Goal: Task Accomplishment & Management: Complete application form

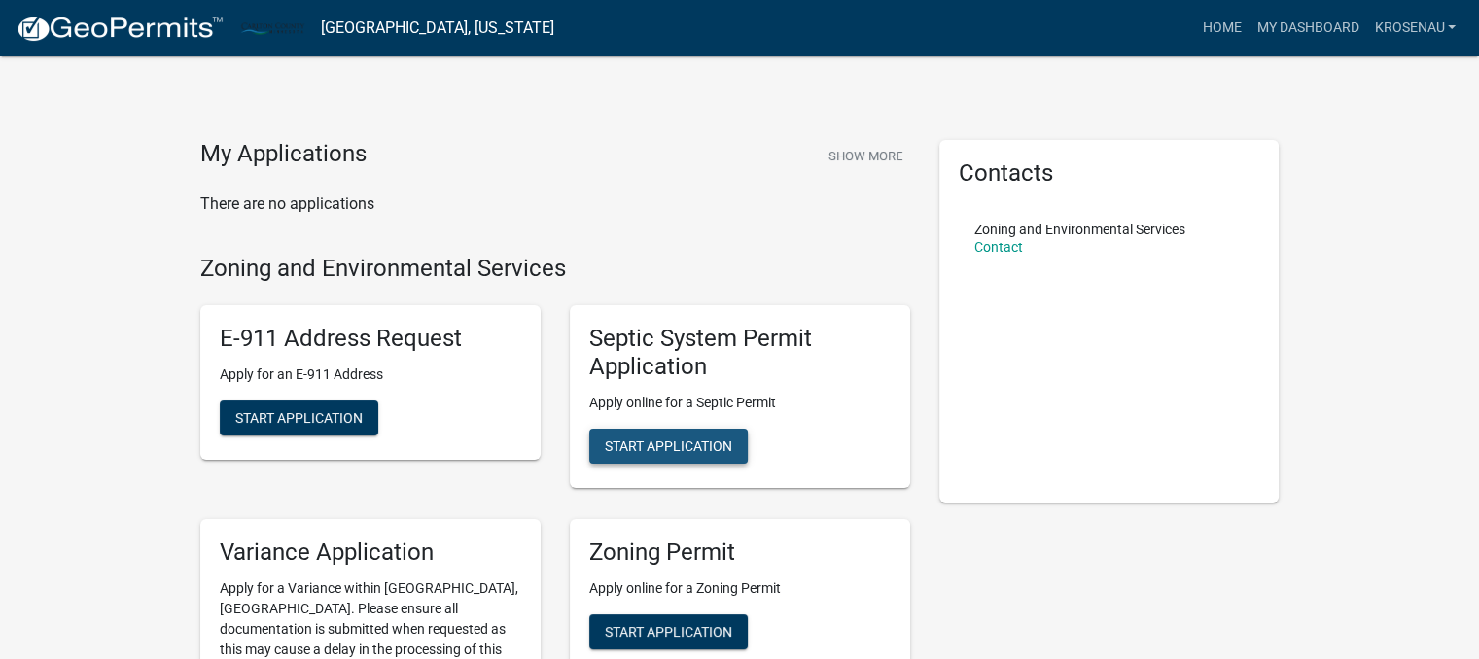
click at [671, 440] on span "Start Application" at bounding box center [668, 445] width 127 height 16
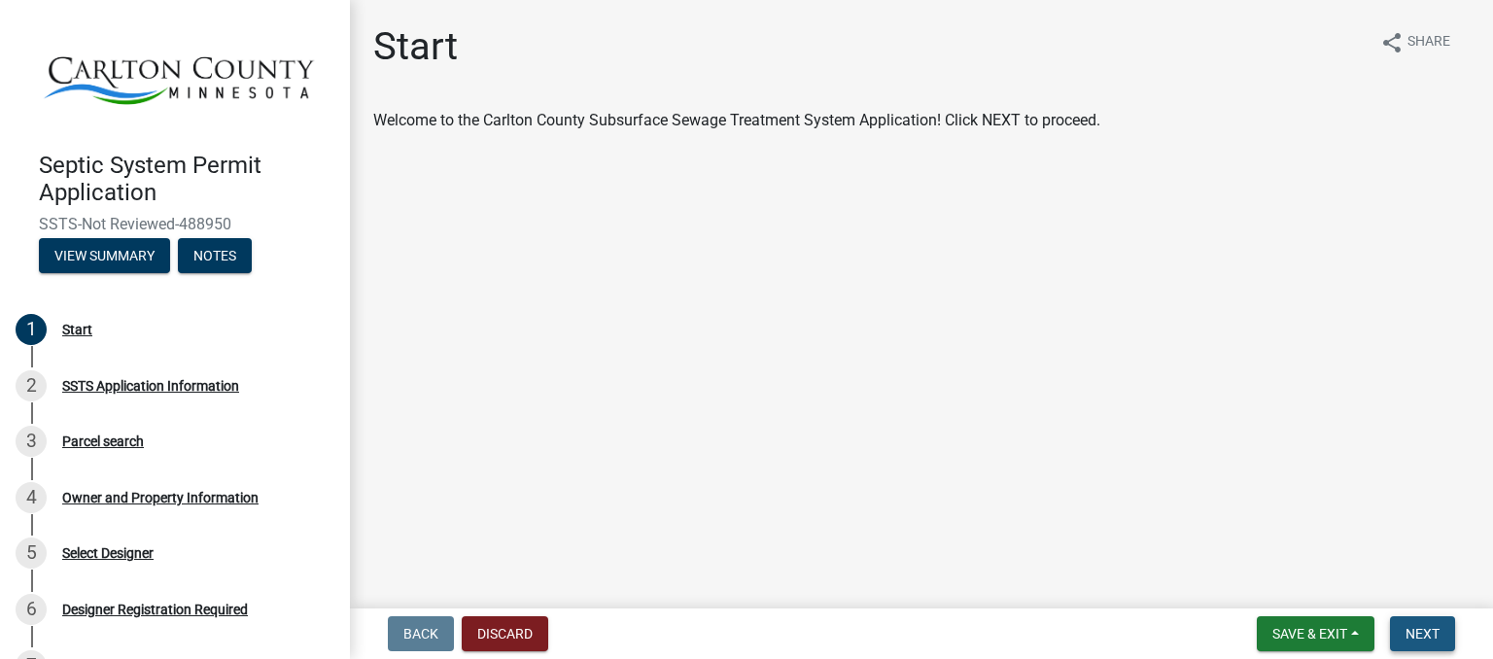
click at [1431, 630] on span "Next" at bounding box center [1423, 634] width 34 height 16
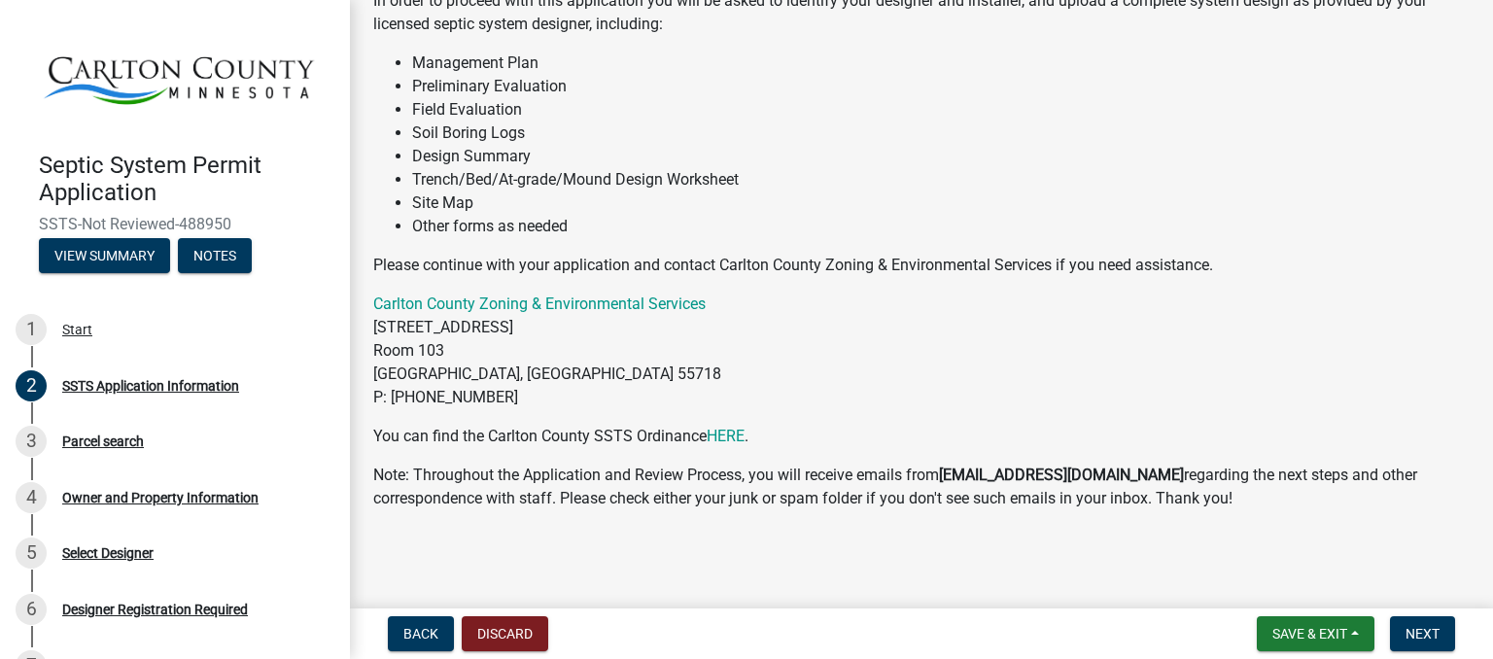
scroll to position [242, 0]
click at [1424, 635] on span "Next" at bounding box center [1423, 634] width 34 height 16
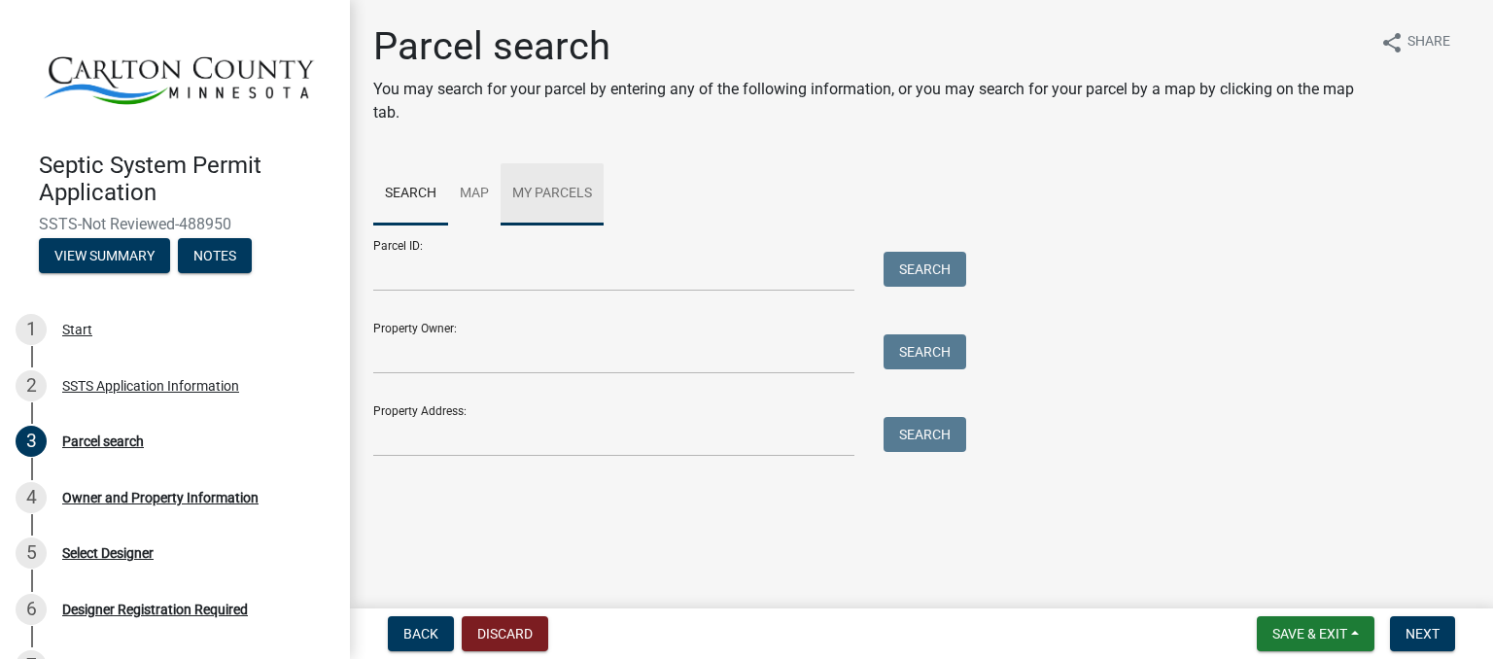
click at [552, 188] on link "My Parcels" at bounding box center [552, 194] width 103 height 62
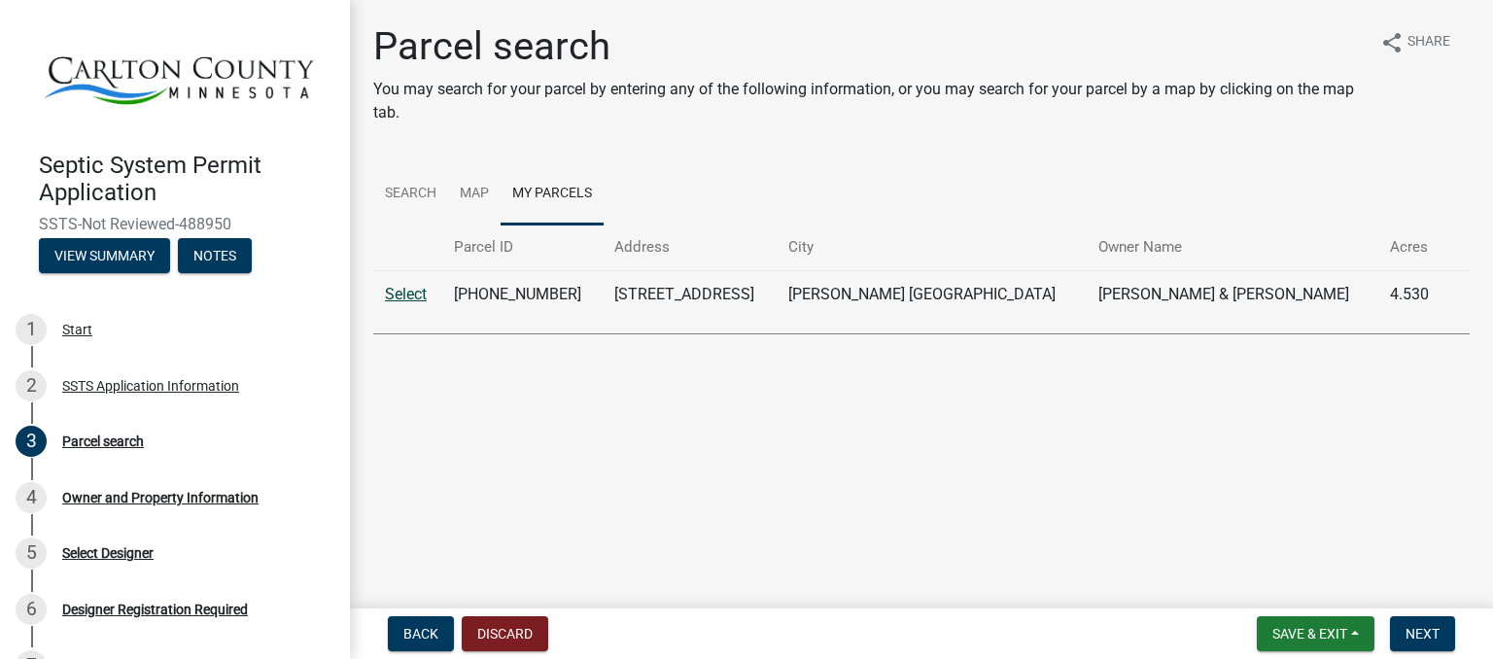
click at [397, 297] on link "Select" at bounding box center [406, 294] width 42 height 18
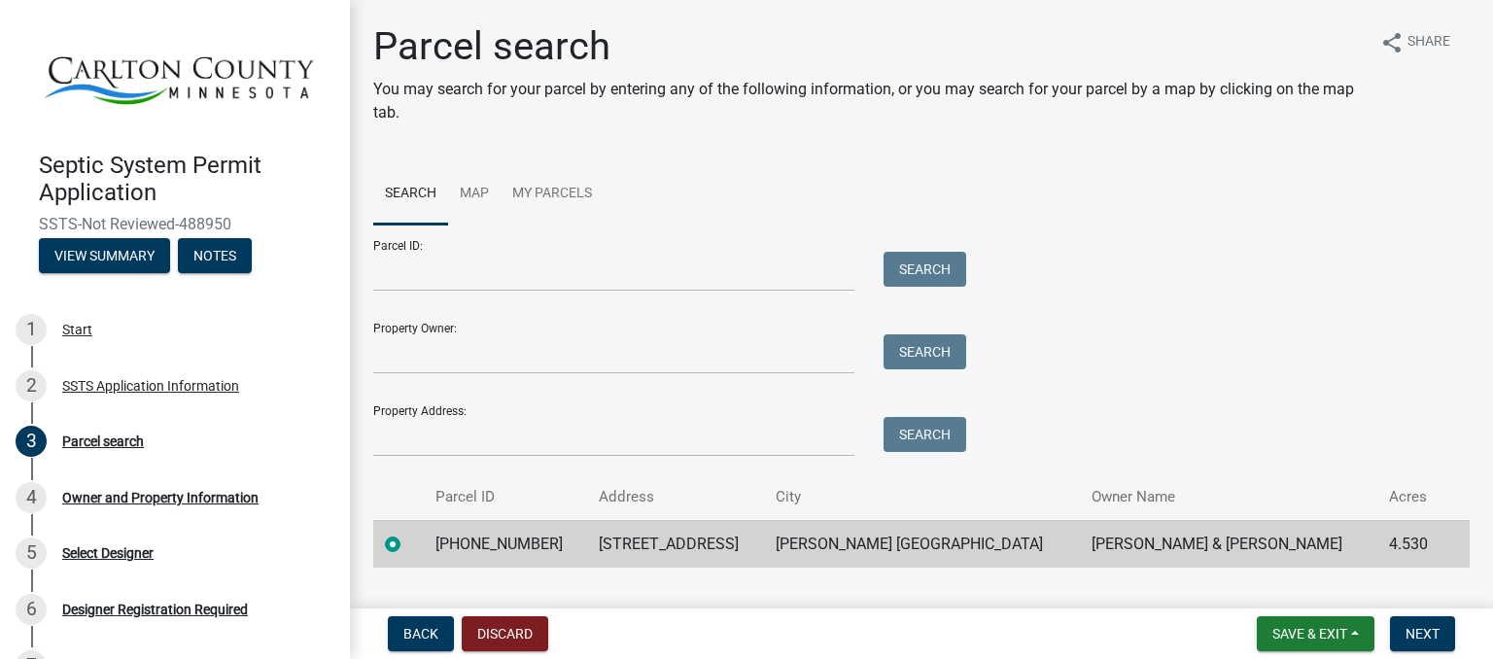
click at [1173, 366] on div "Parcel ID: Search Property Owner: Search Property Address: Search" at bounding box center [921, 341] width 1097 height 232
click at [1283, 641] on span "Save & Exit" at bounding box center [1310, 634] width 75 height 16
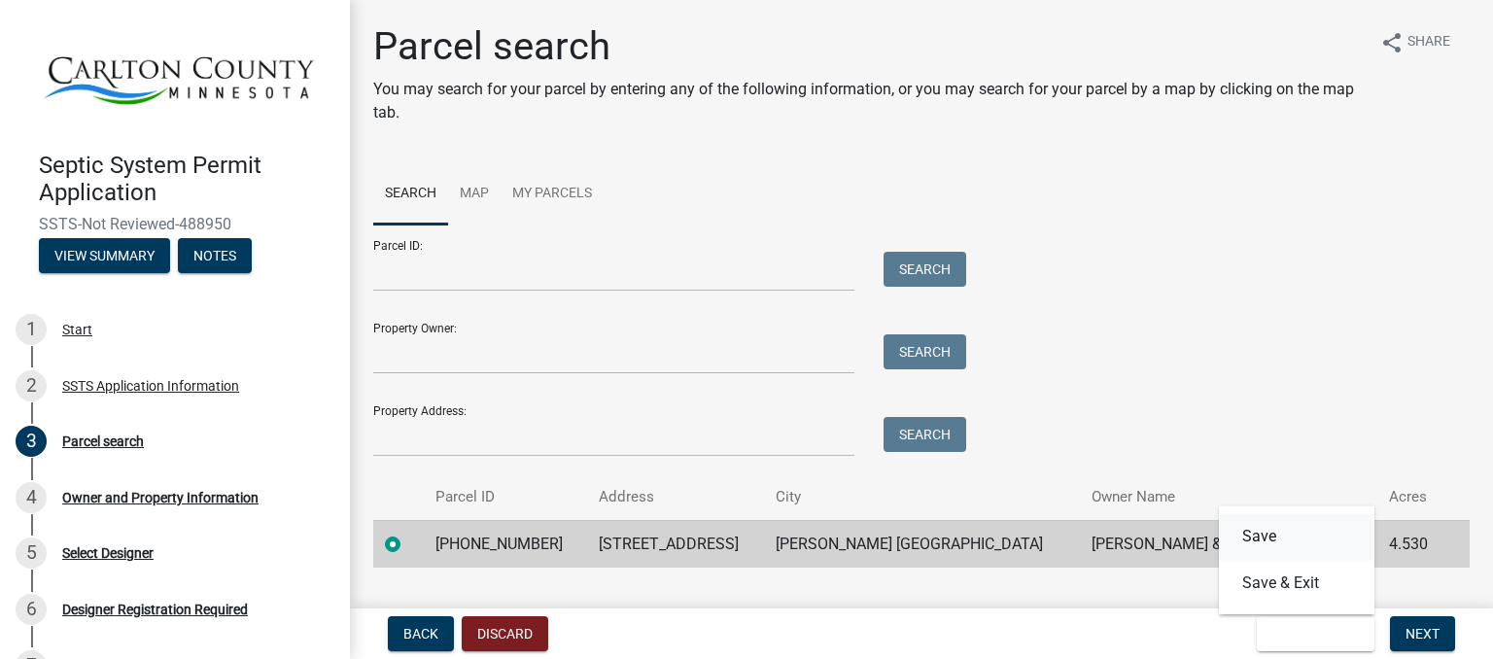
click at [1272, 542] on button "Save" at bounding box center [1297, 536] width 156 height 47
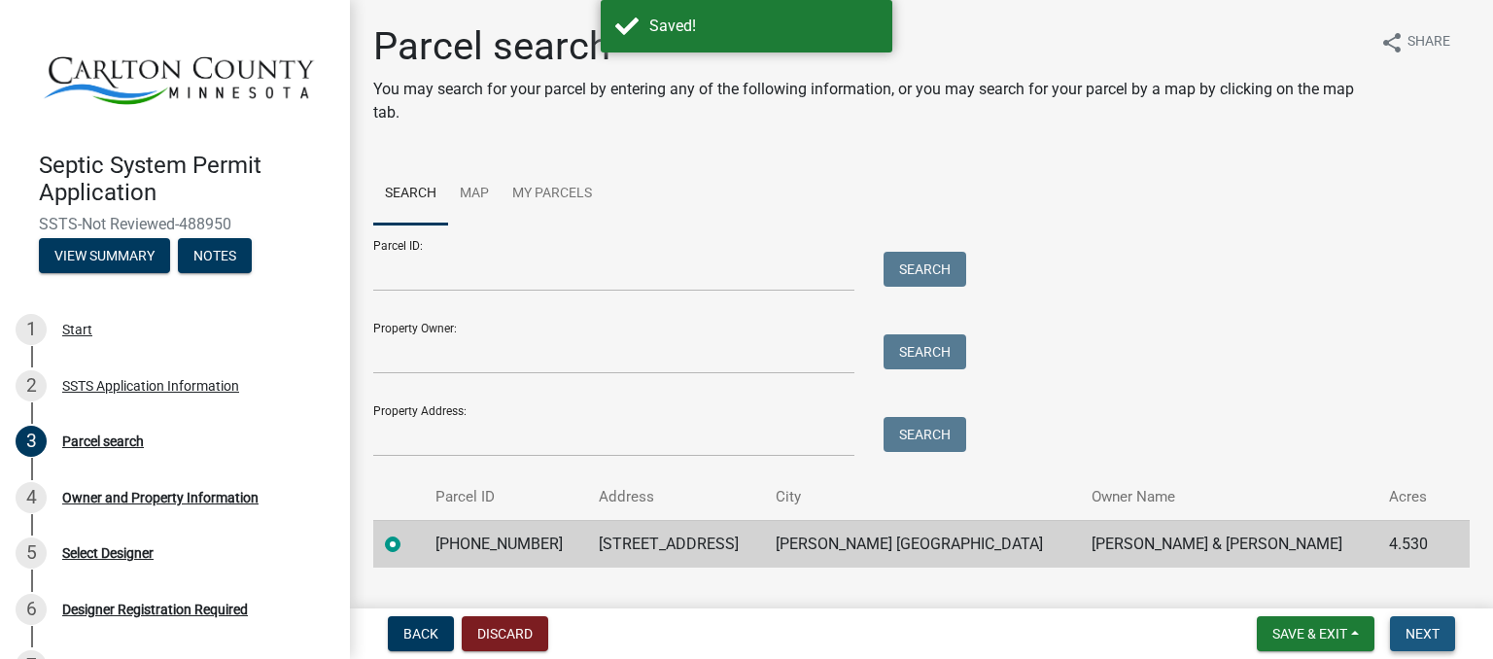
click at [1409, 631] on span "Next" at bounding box center [1423, 634] width 34 height 16
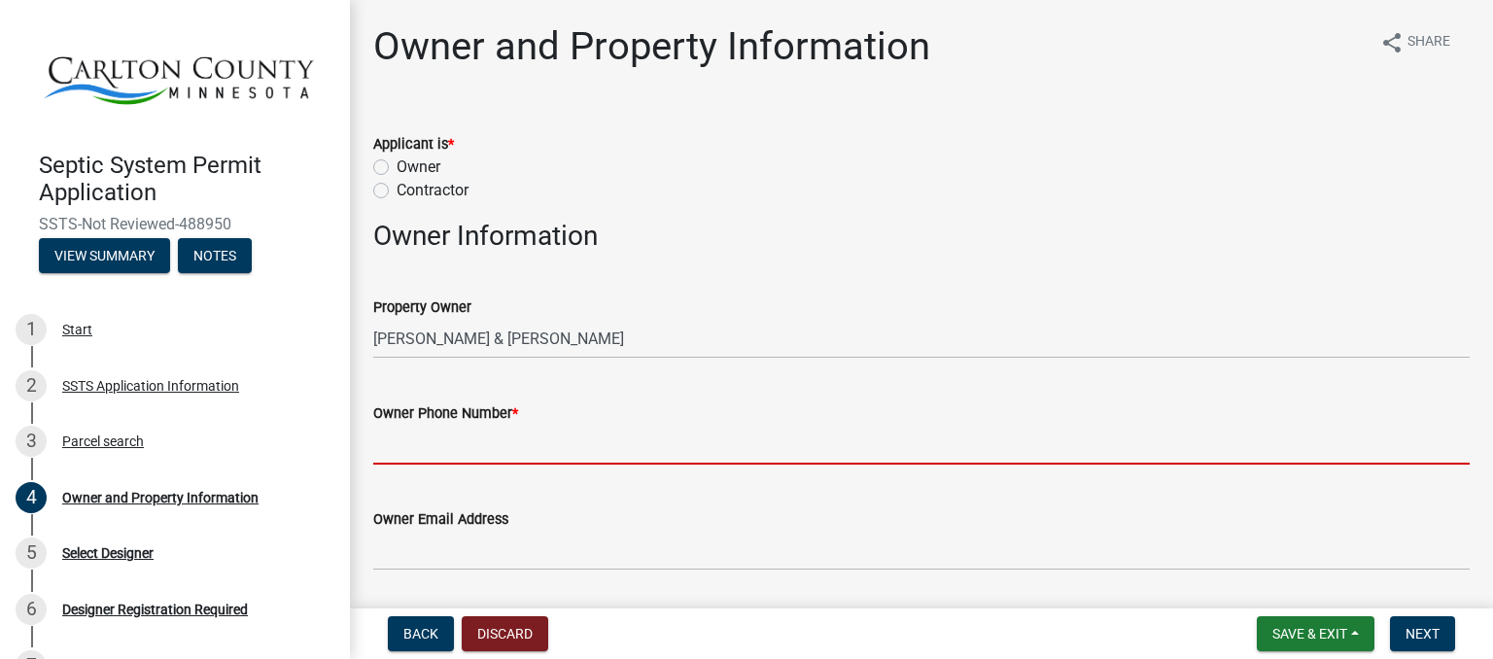
click at [977, 457] on input "Owner Phone Number *" at bounding box center [921, 445] width 1097 height 40
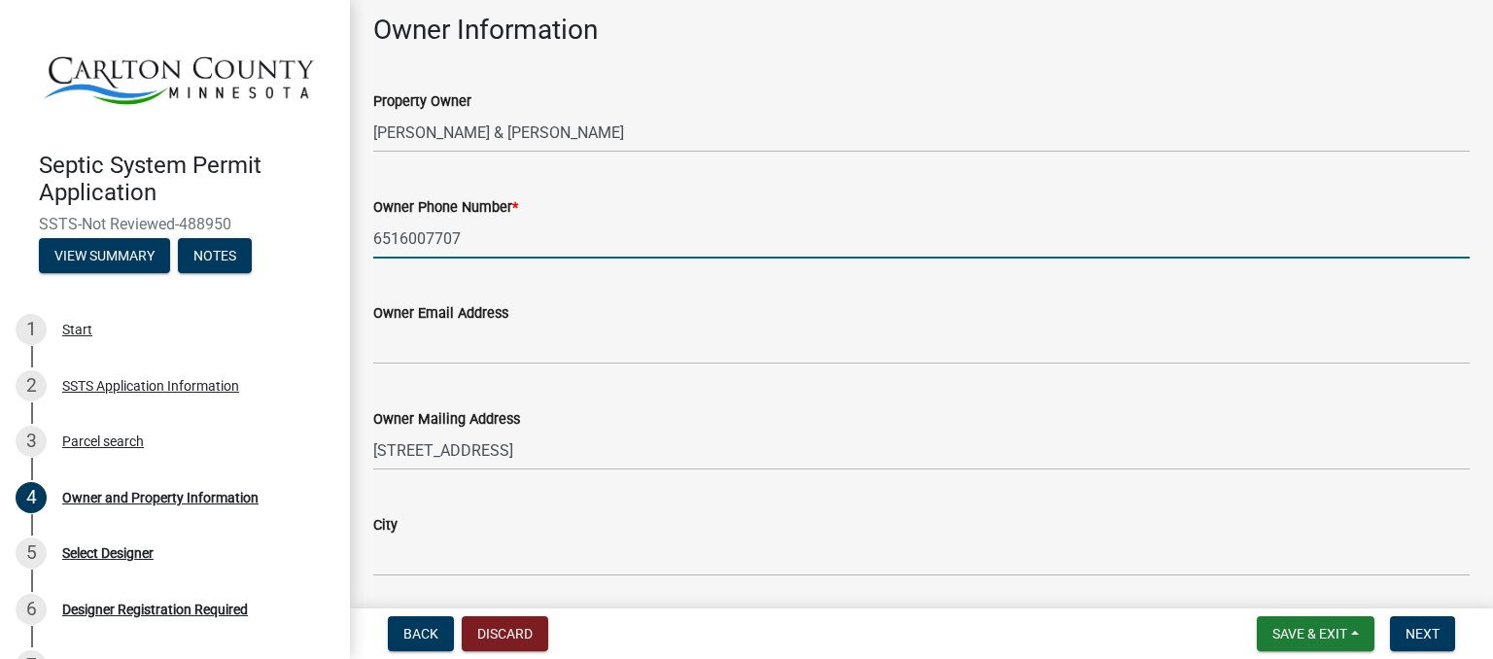
scroll to position [171, 0]
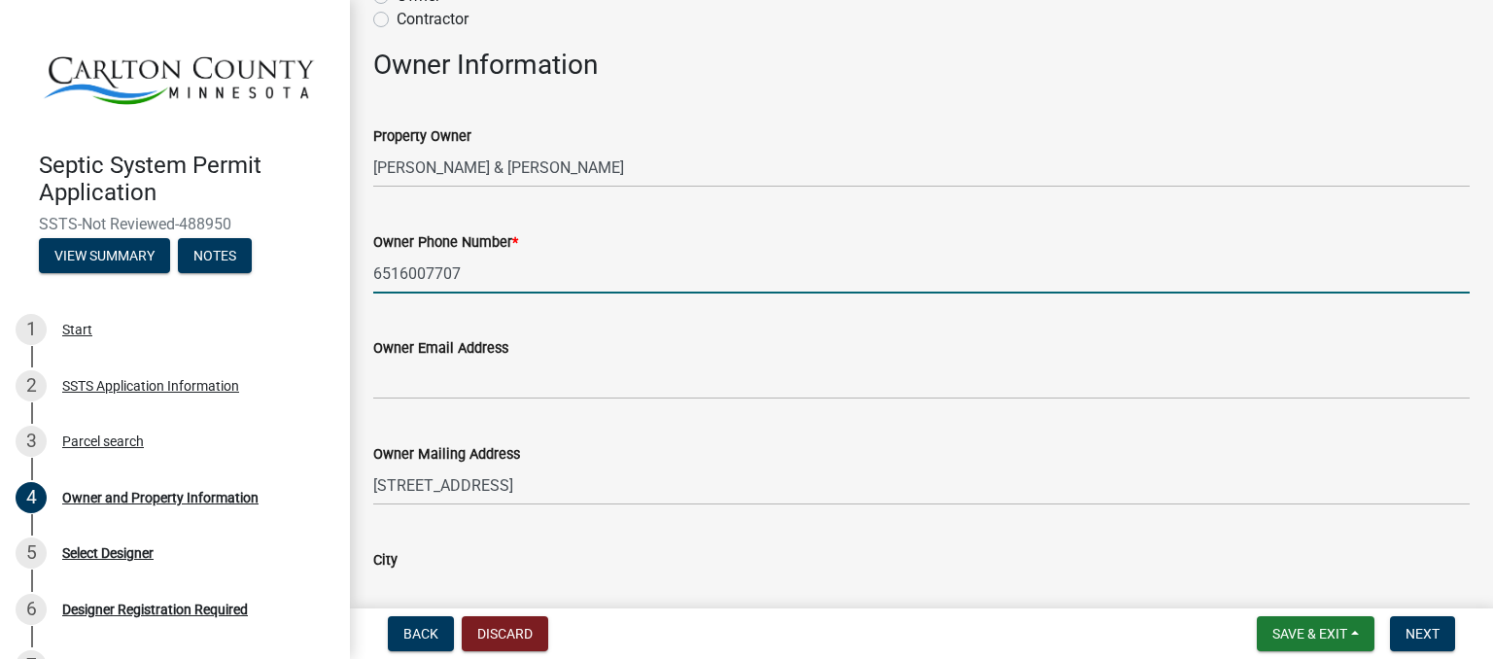
type input "6516007707"
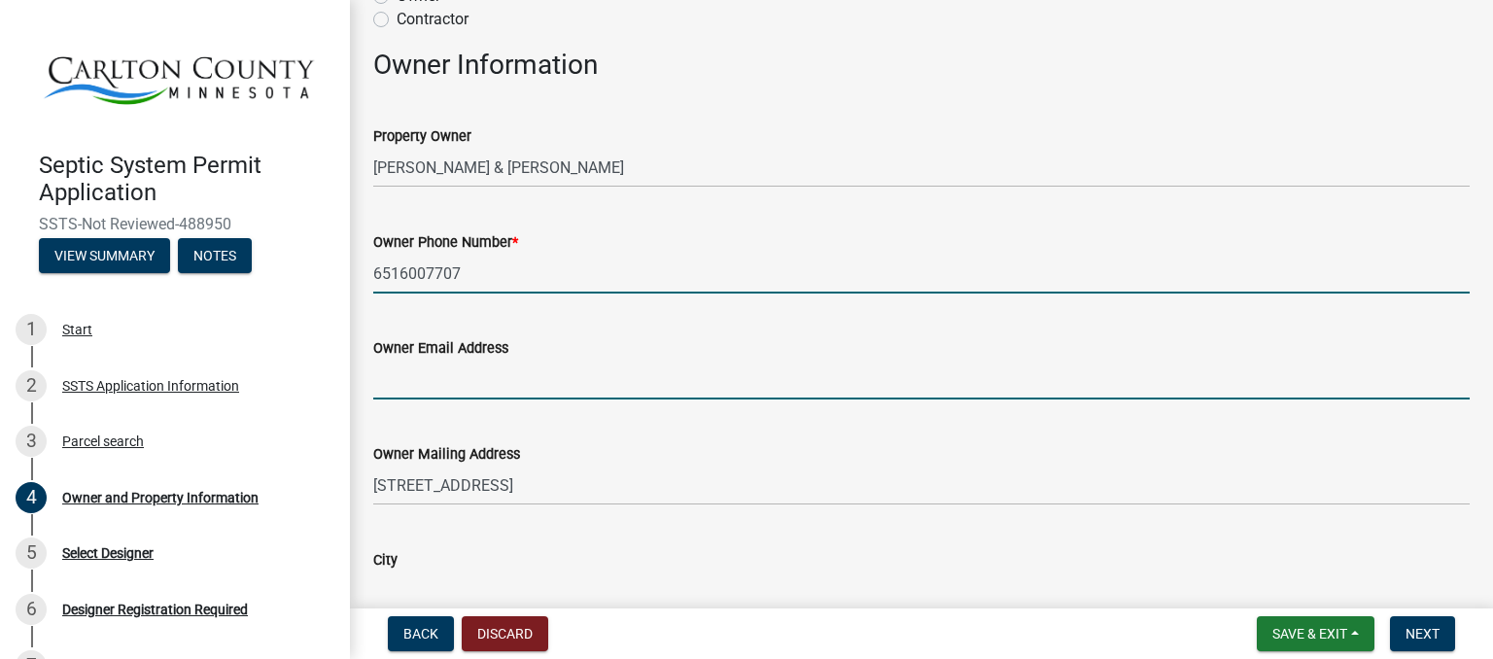
click at [899, 378] on input "Owner Email Address" at bounding box center [921, 380] width 1097 height 40
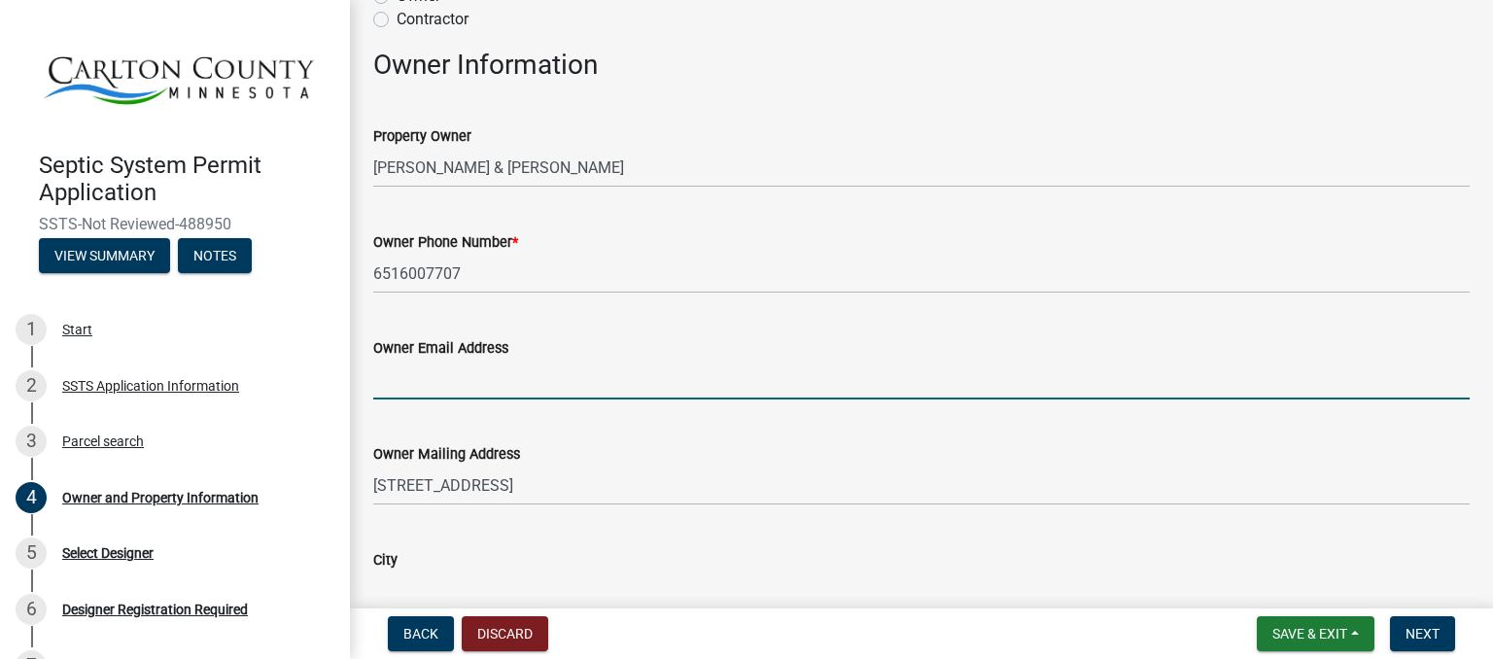
type input "[EMAIL_ADDRESS][DOMAIN_NAME]"
type input "[GEOGRAPHIC_DATA]"
type input "MN"
type input "55767"
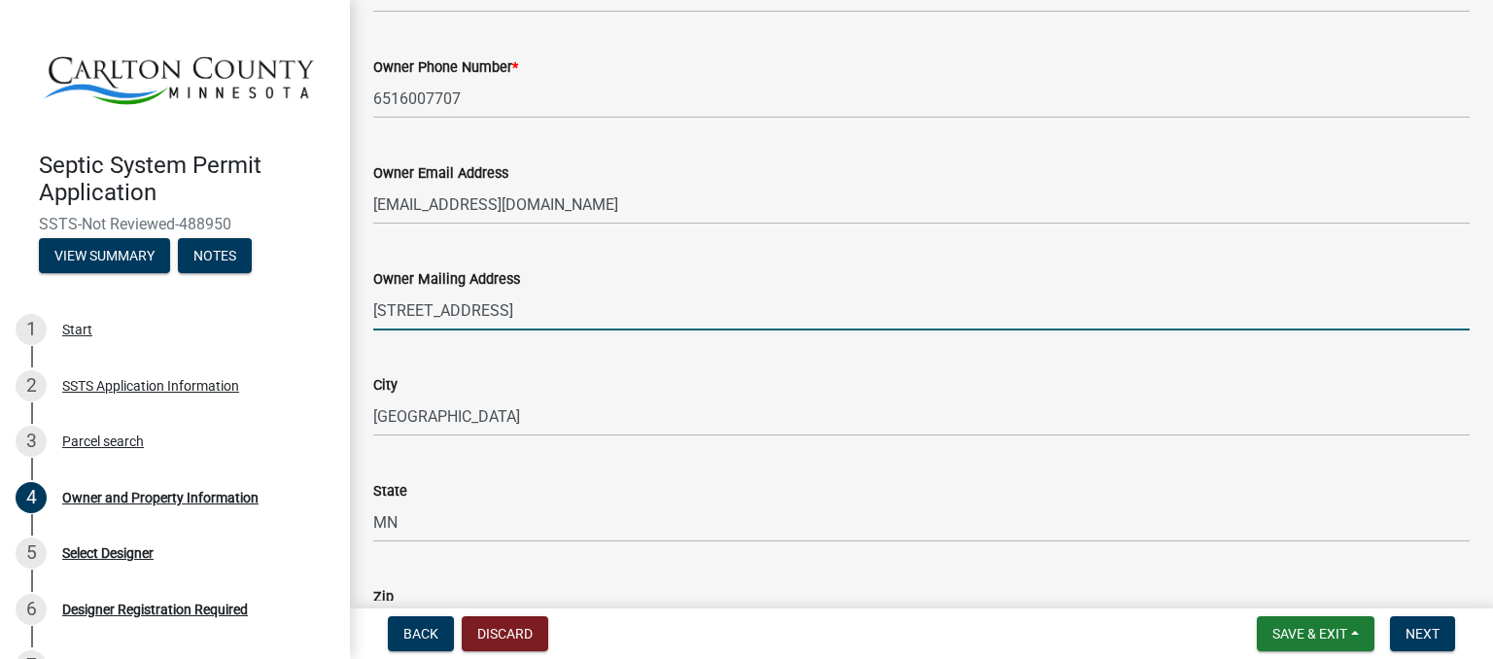
click at [580, 314] on input "[STREET_ADDRESS]" at bounding box center [921, 311] width 1097 height 40
type input "4"
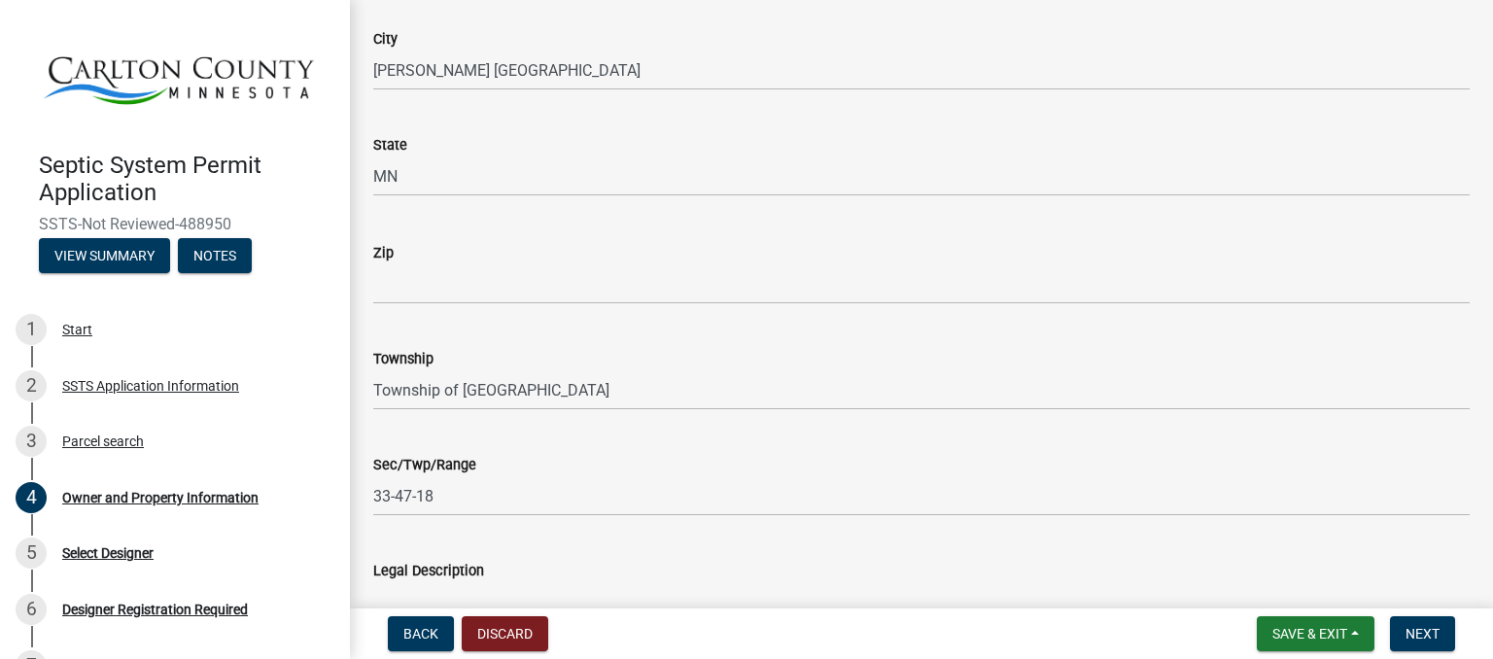
scroll to position [1277, 0]
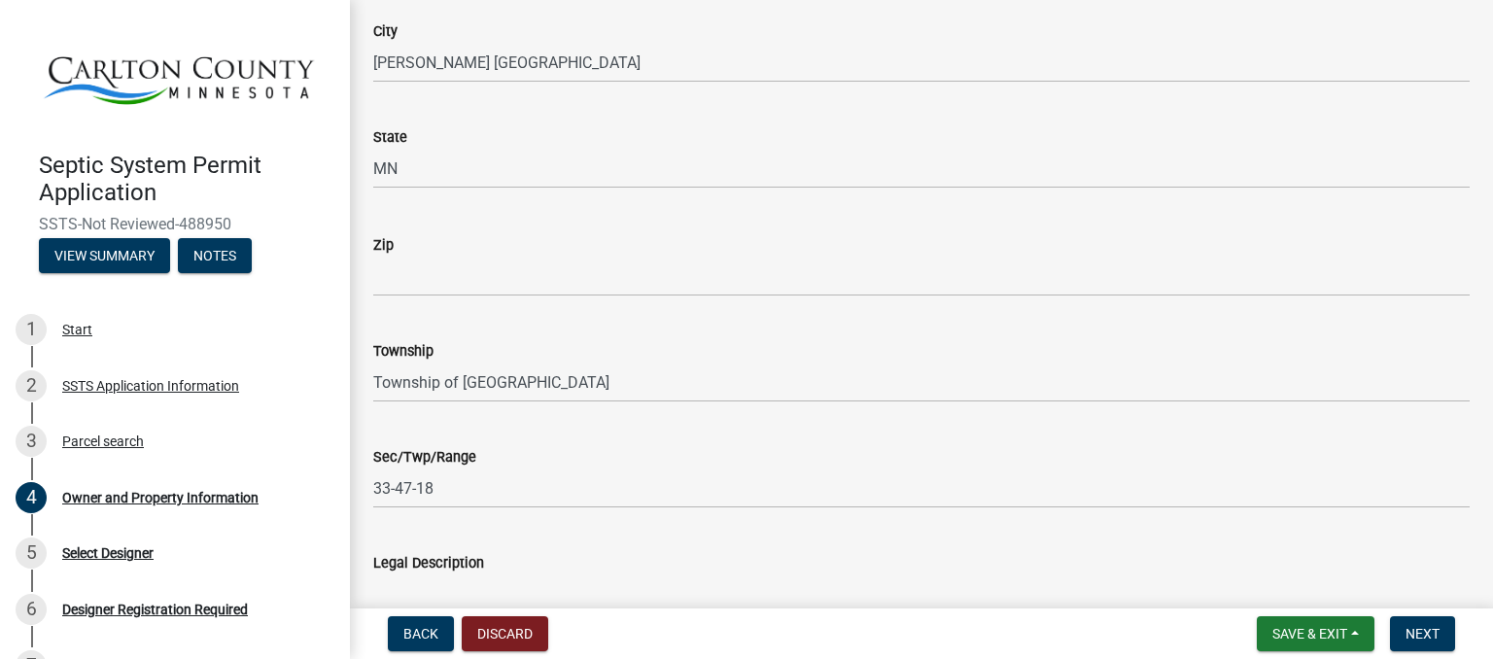
type input "PO BOX 130"
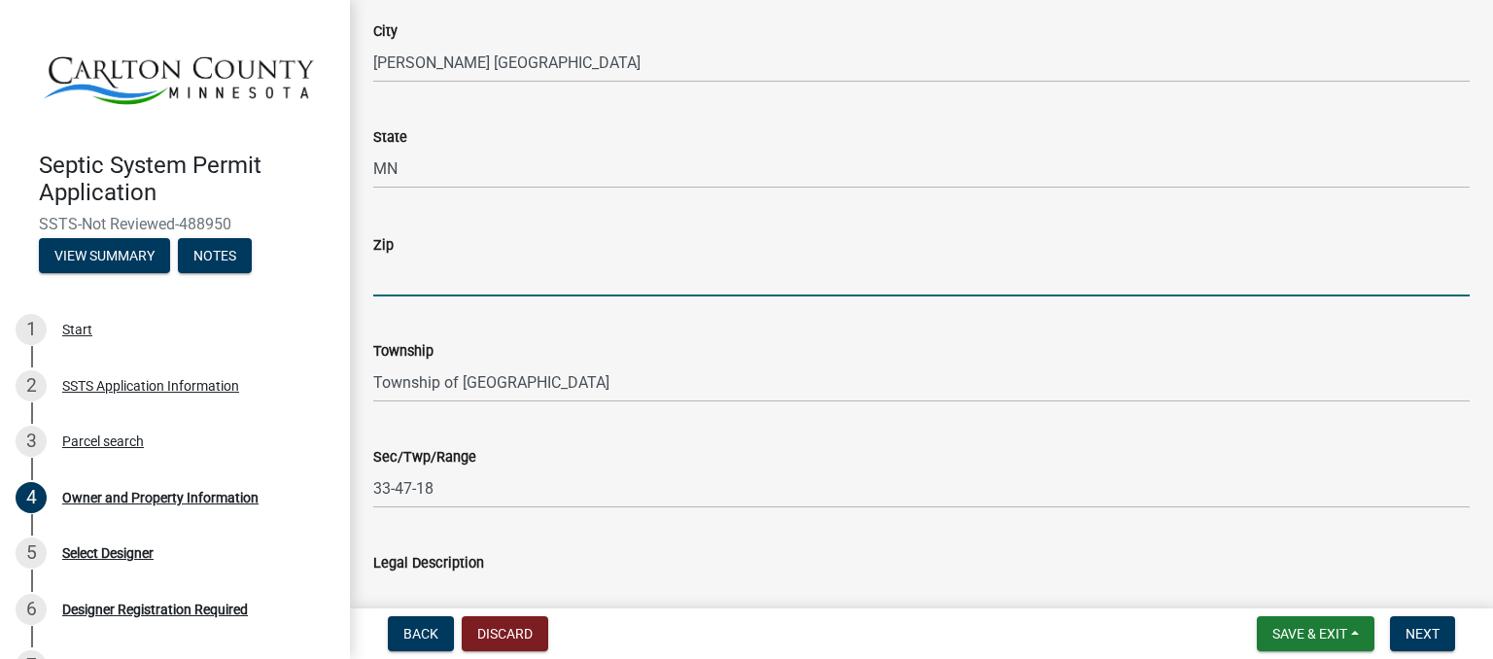
click at [453, 273] on input "Zip" at bounding box center [921, 277] width 1097 height 40
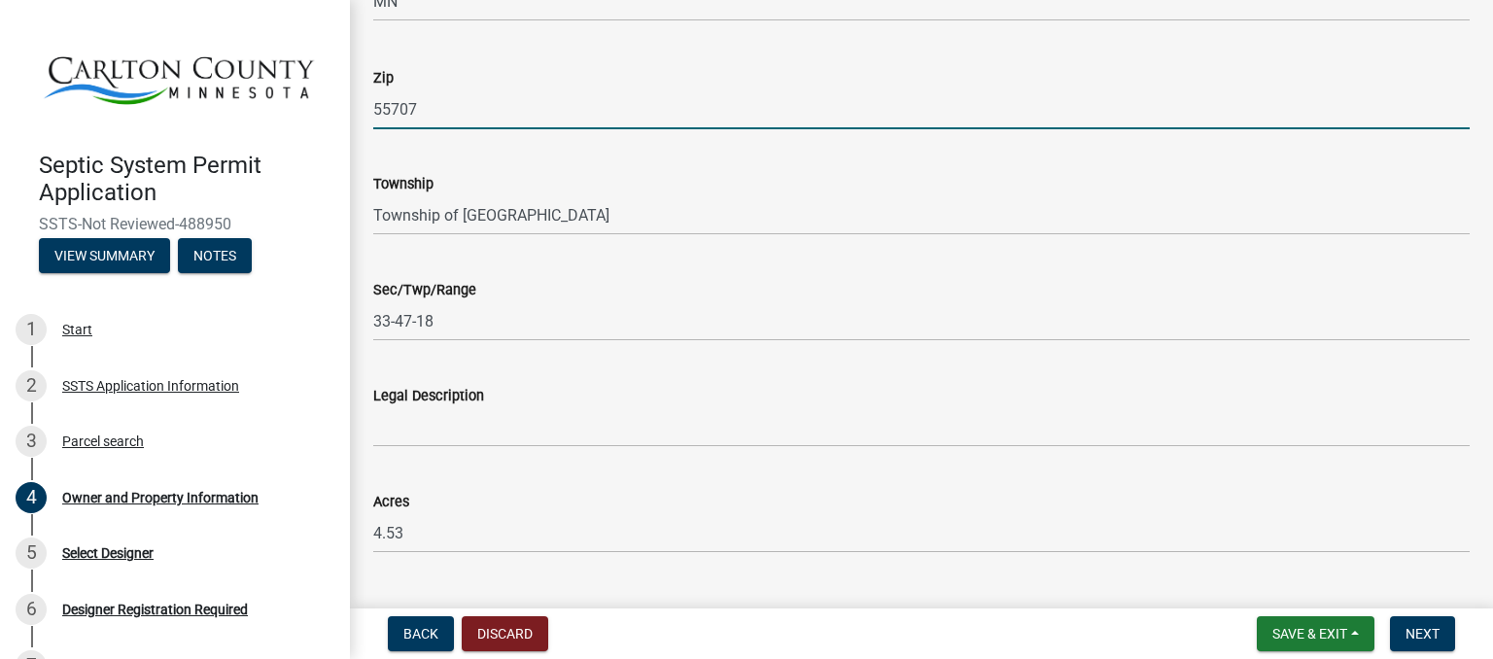
scroll to position [1489, 0]
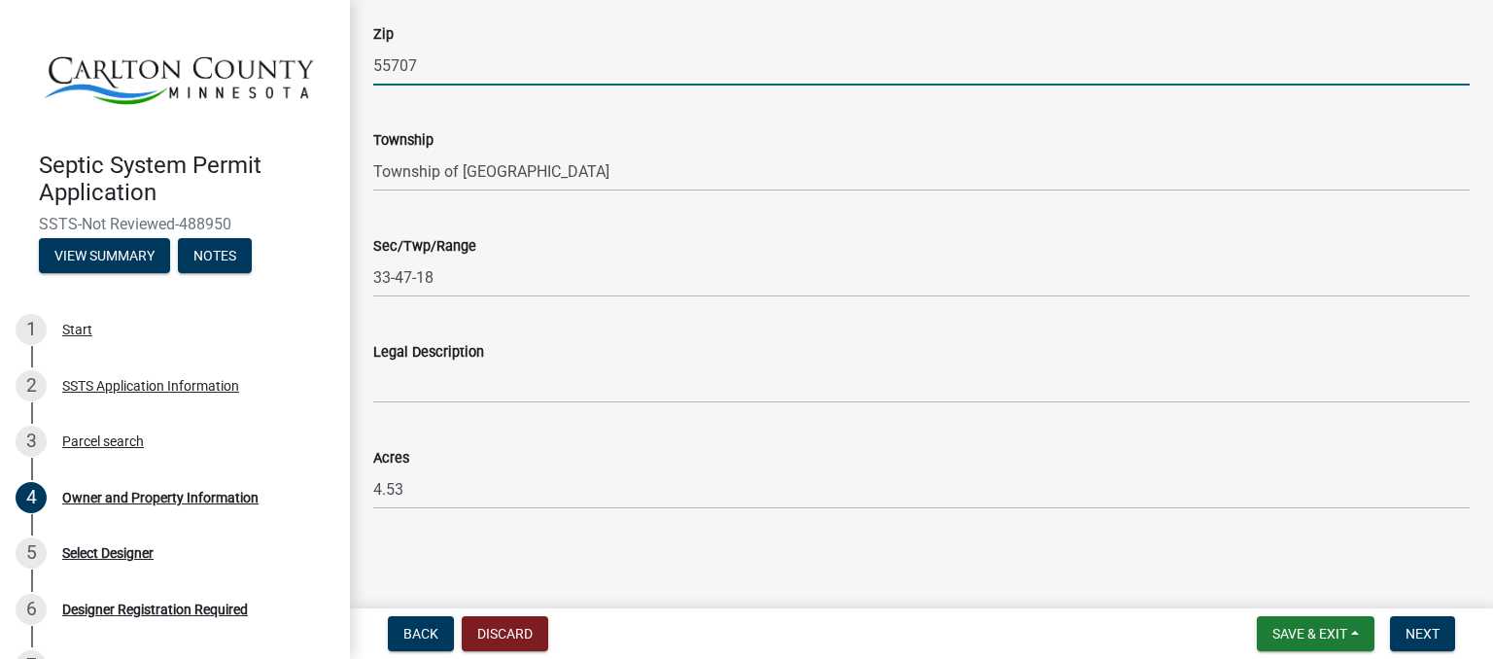
type input "55707"
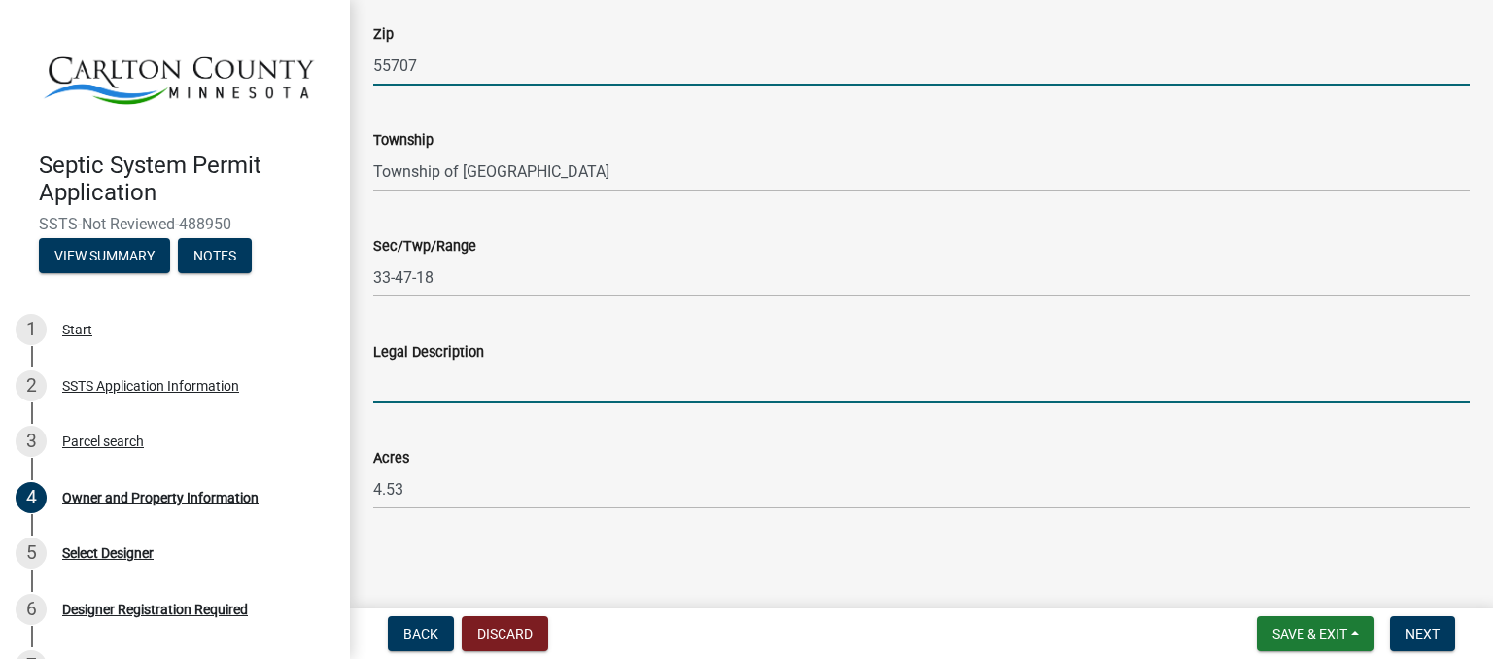
click at [805, 380] on input "Legal Description" at bounding box center [921, 384] width 1097 height 40
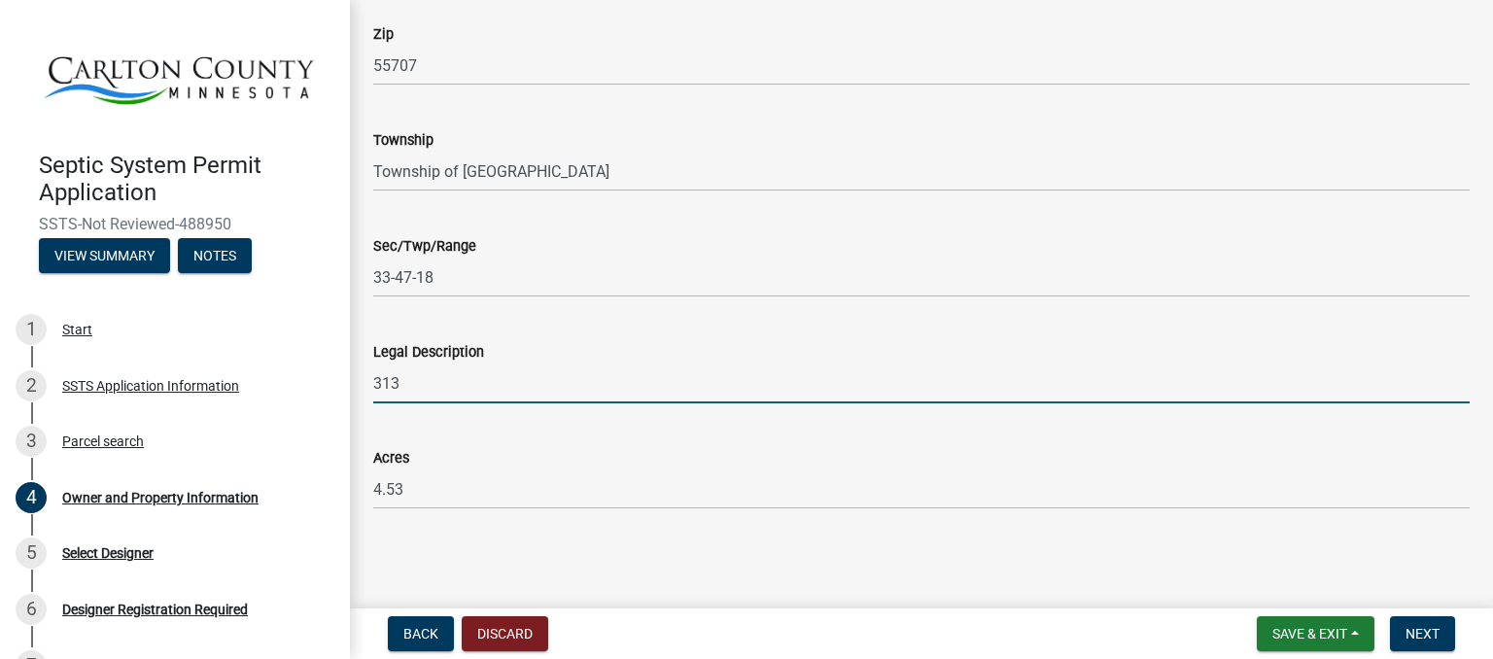
type input "3133"
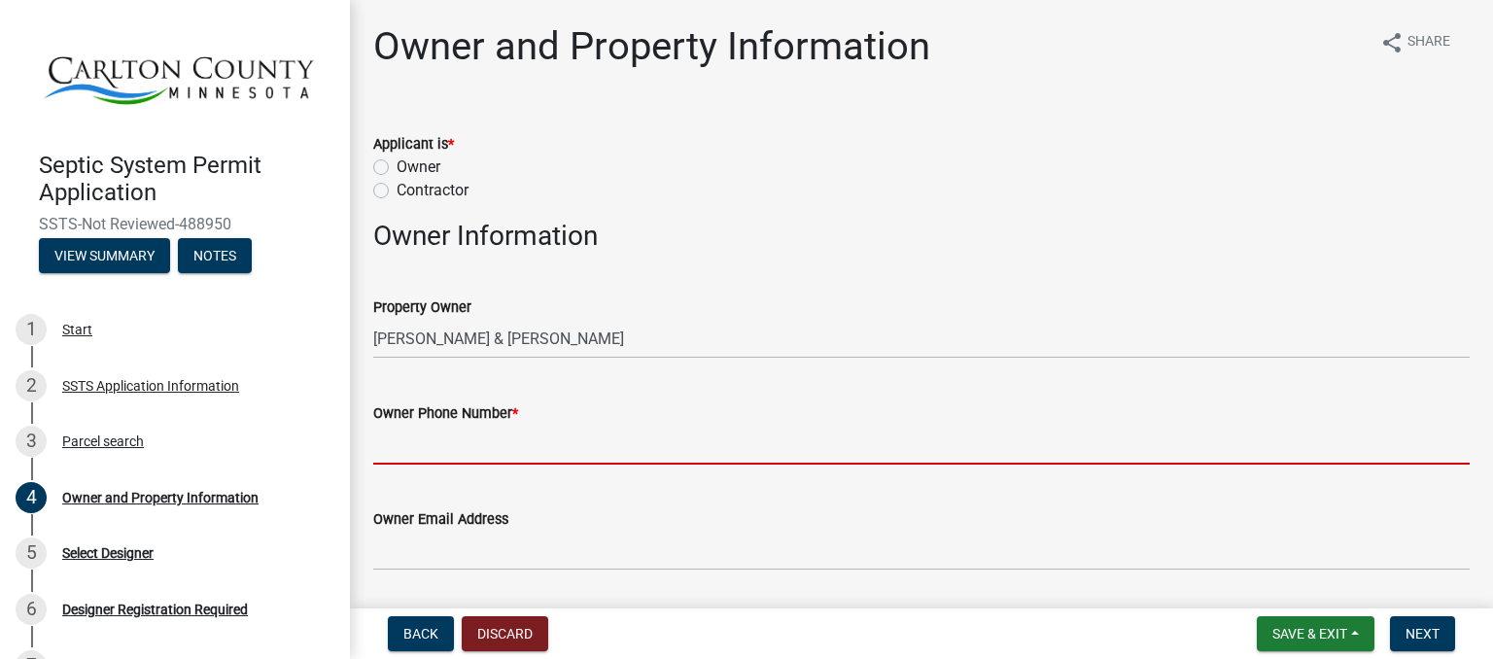
click at [564, 451] on input "Owner Phone Number *" at bounding box center [921, 445] width 1097 height 40
type input "6516007707"
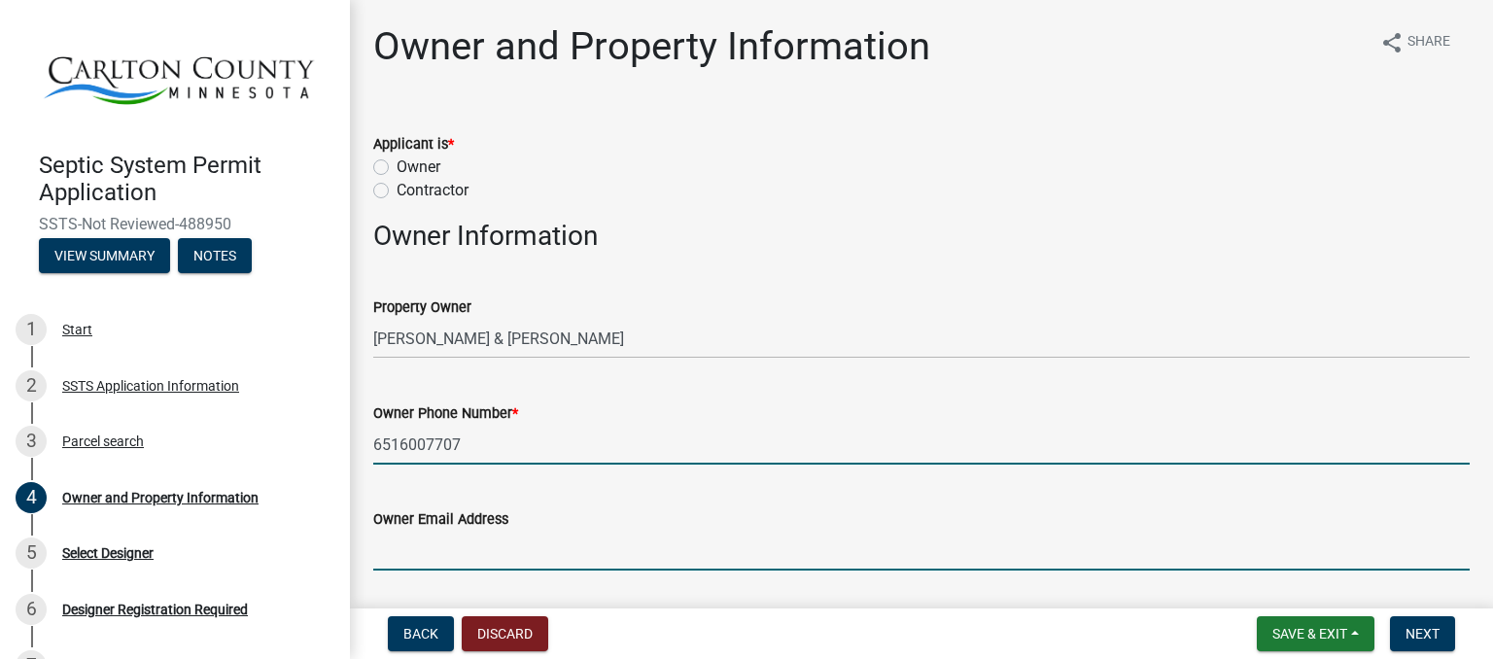
type input "[EMAIL_ADDRESS][DOMAIN_NAME]"
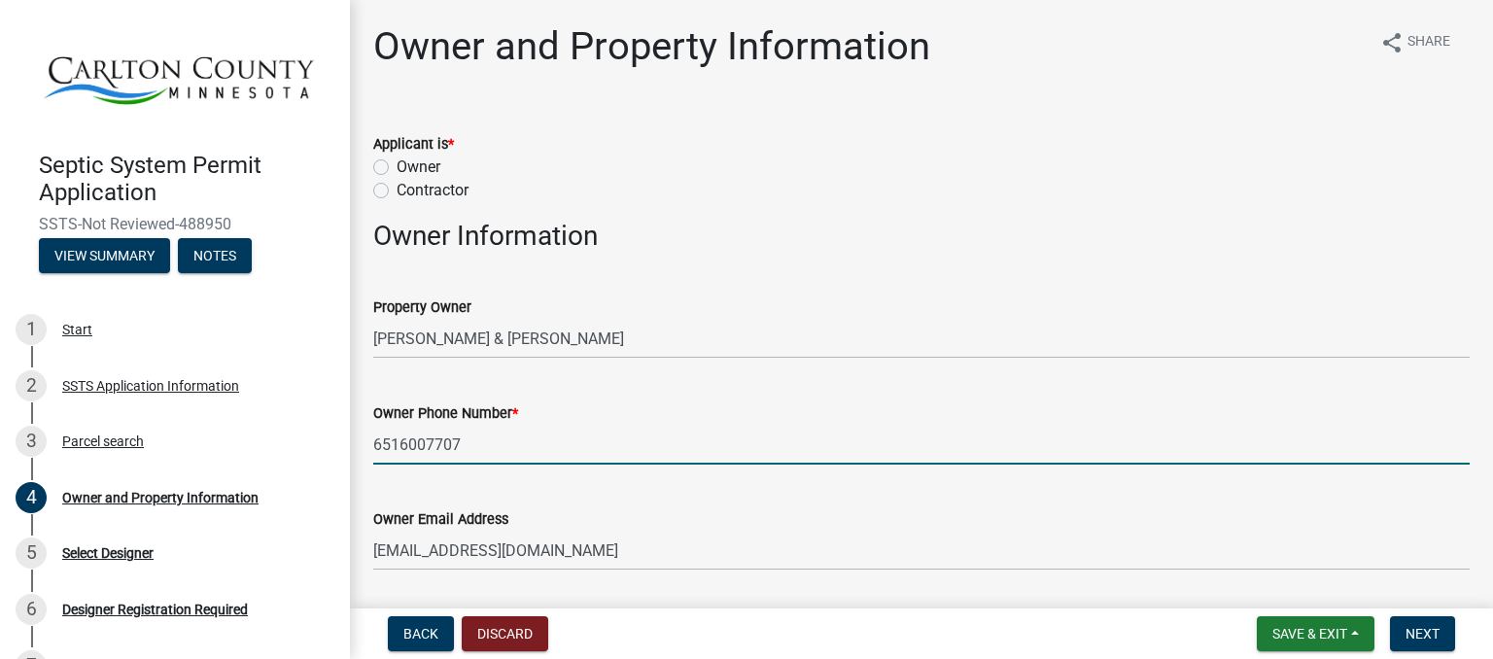
type input "[GEOGRAPHIC_DATA]"
type input "MN"
type input "55767"
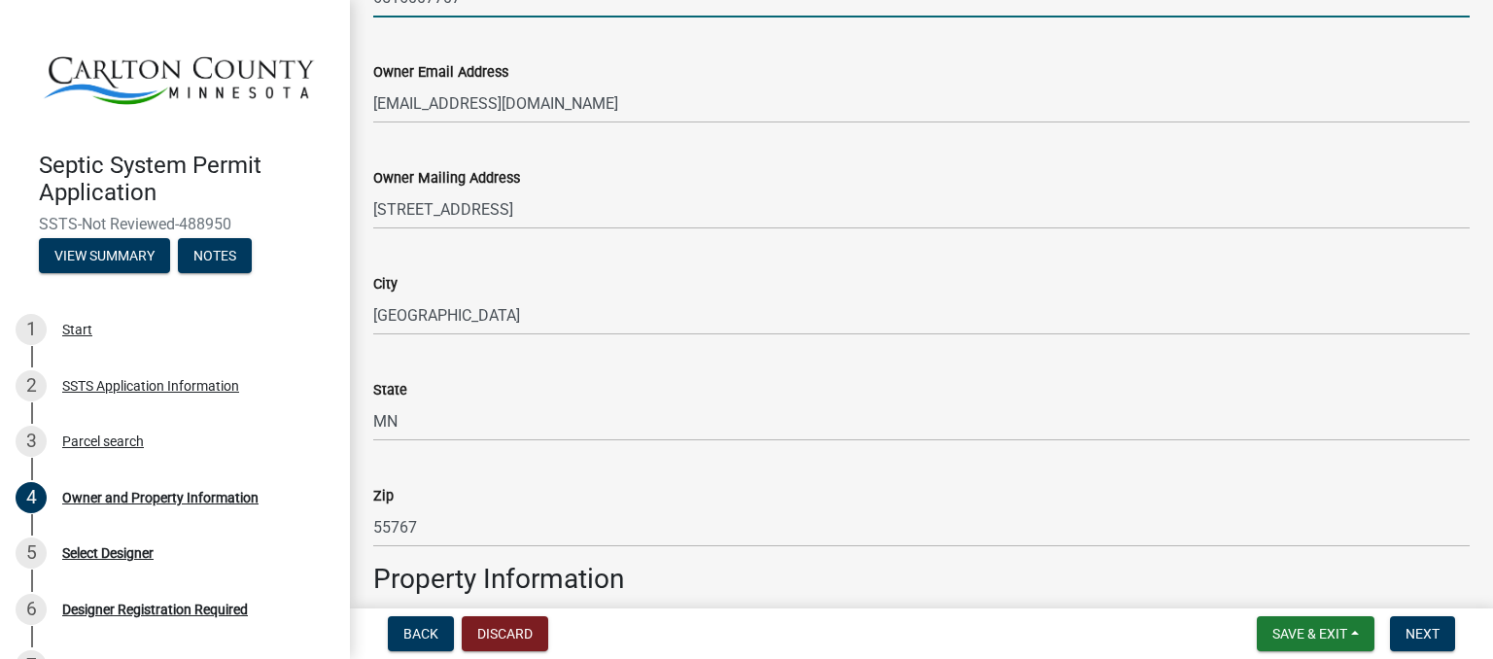
scroll to position [450, 0]
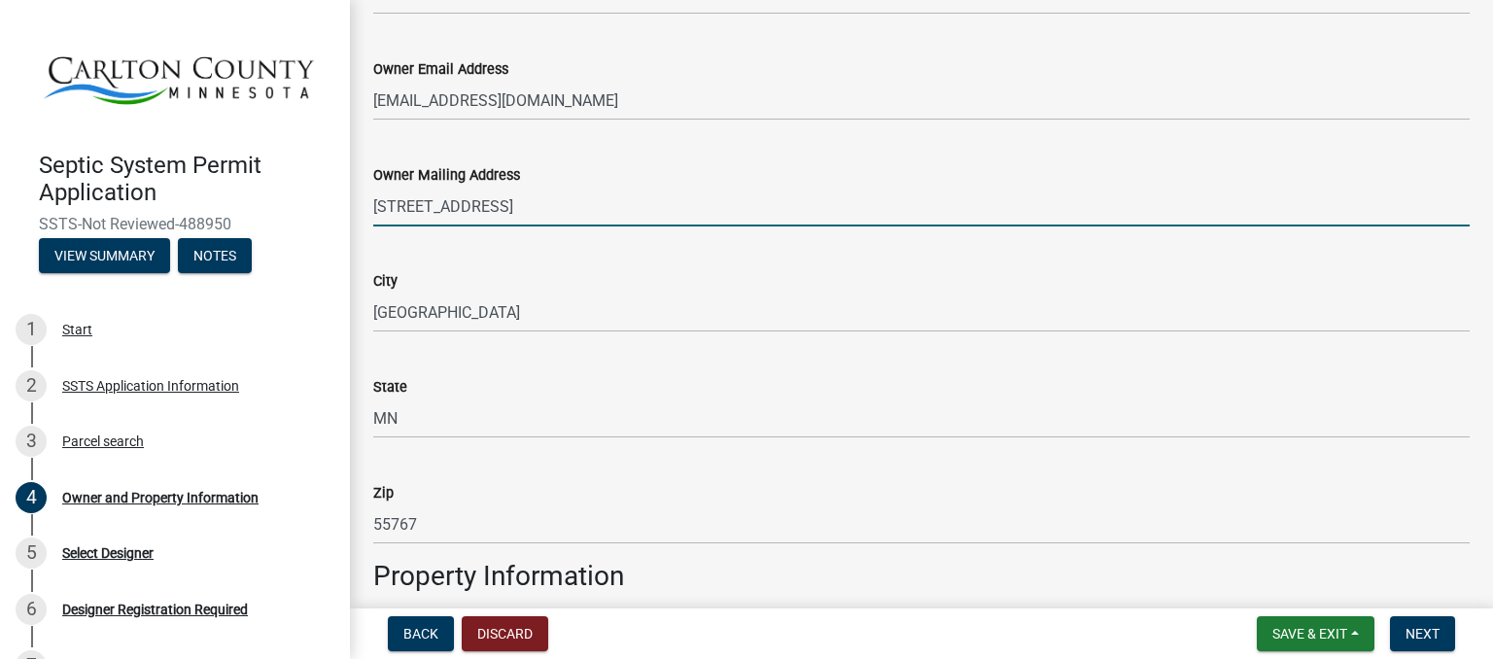
click at [573, 205] on input "[STREET_ADDRESS]" at bounding box center [921, 207] width 1097 height 40
type input "4"
type input "p"
type input "PO BOX 130"
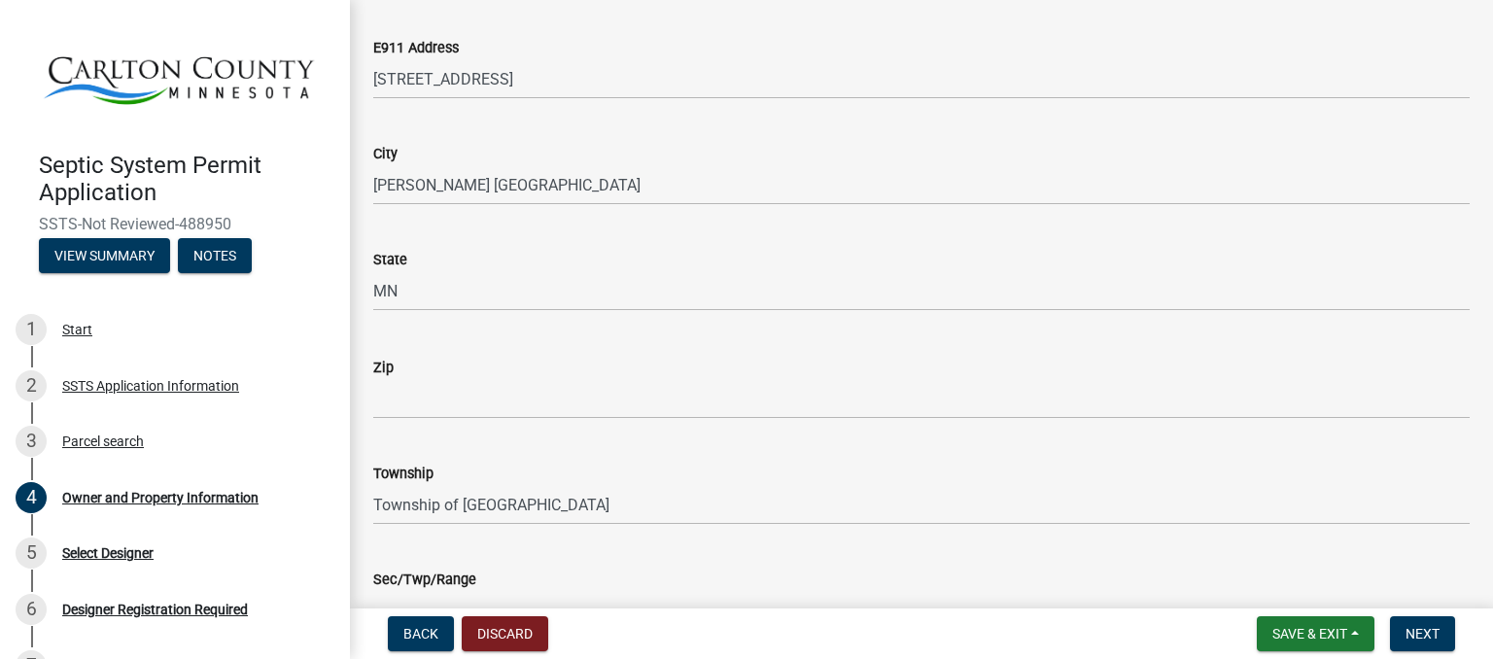
scroll to position [1167, 0]
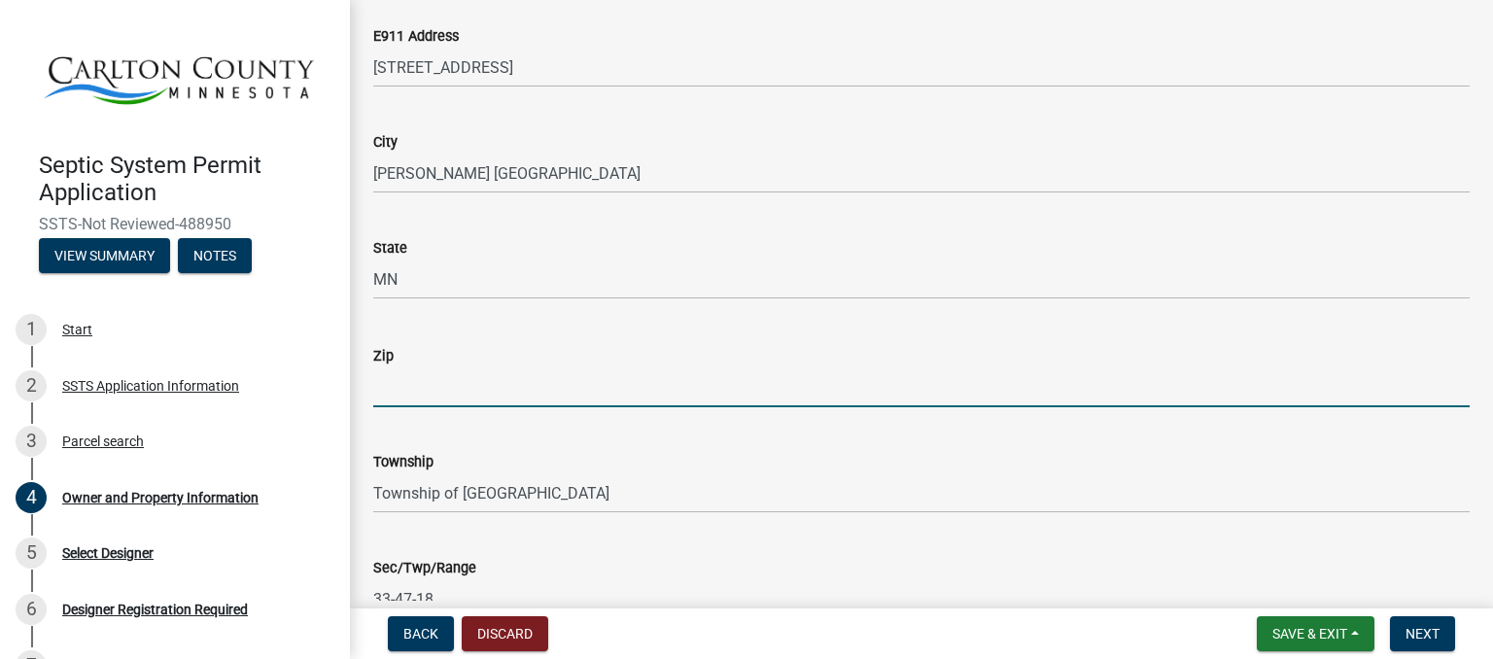
click at [547, 404] on input "Zip" at bounding box center [921, 387] width 1097 height 40
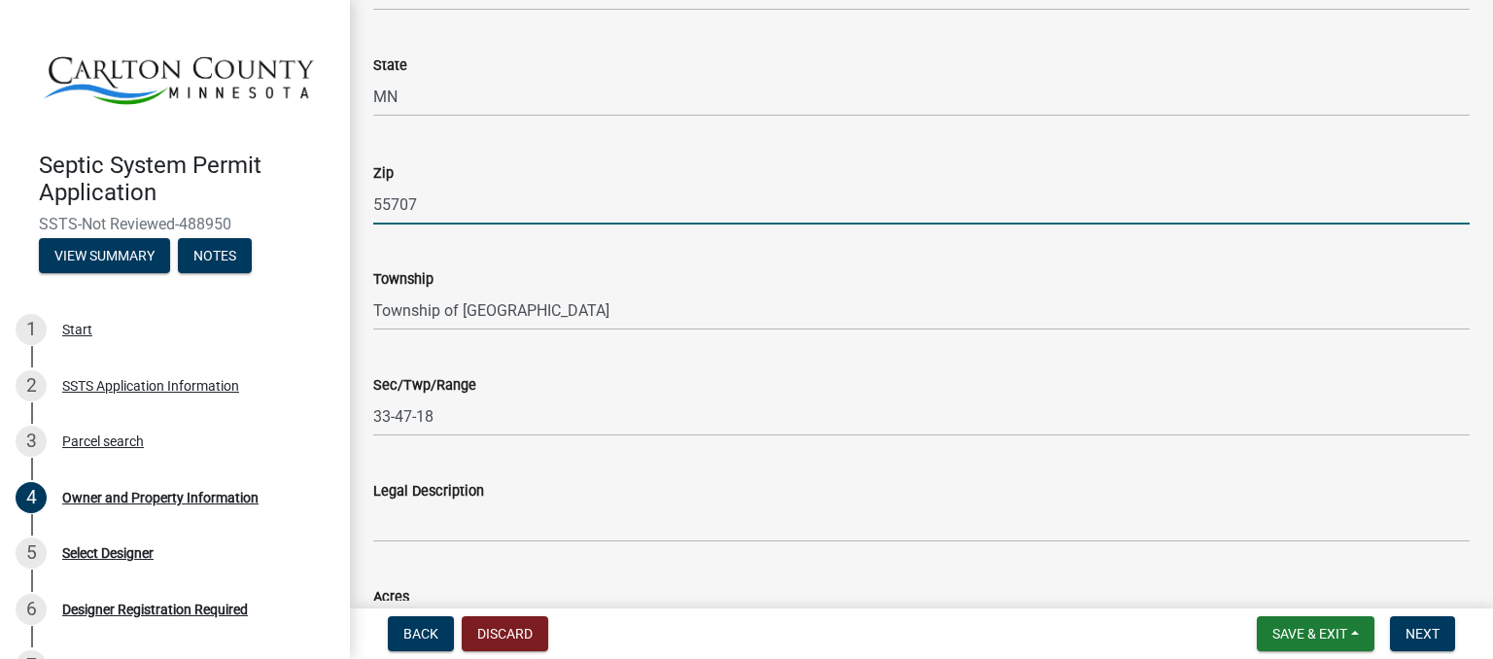
scroll to position [1489, 0]
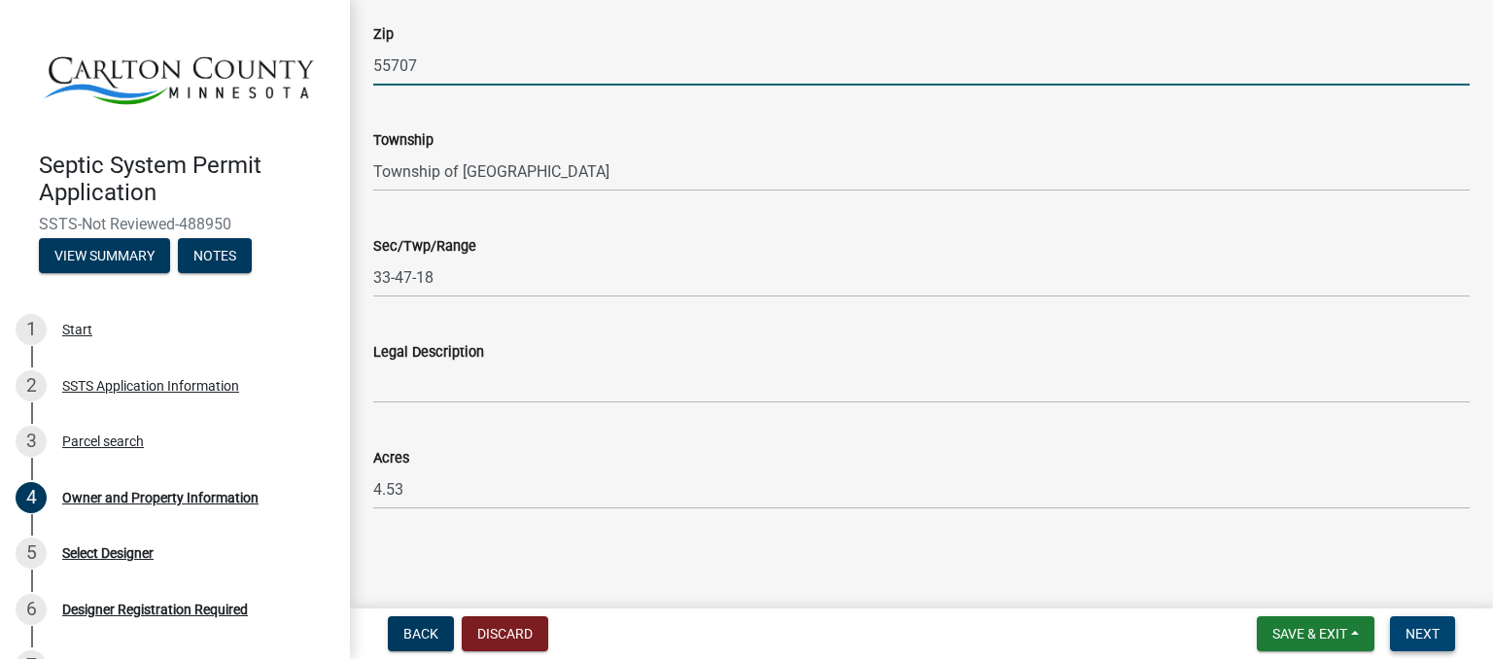
type input "55707"
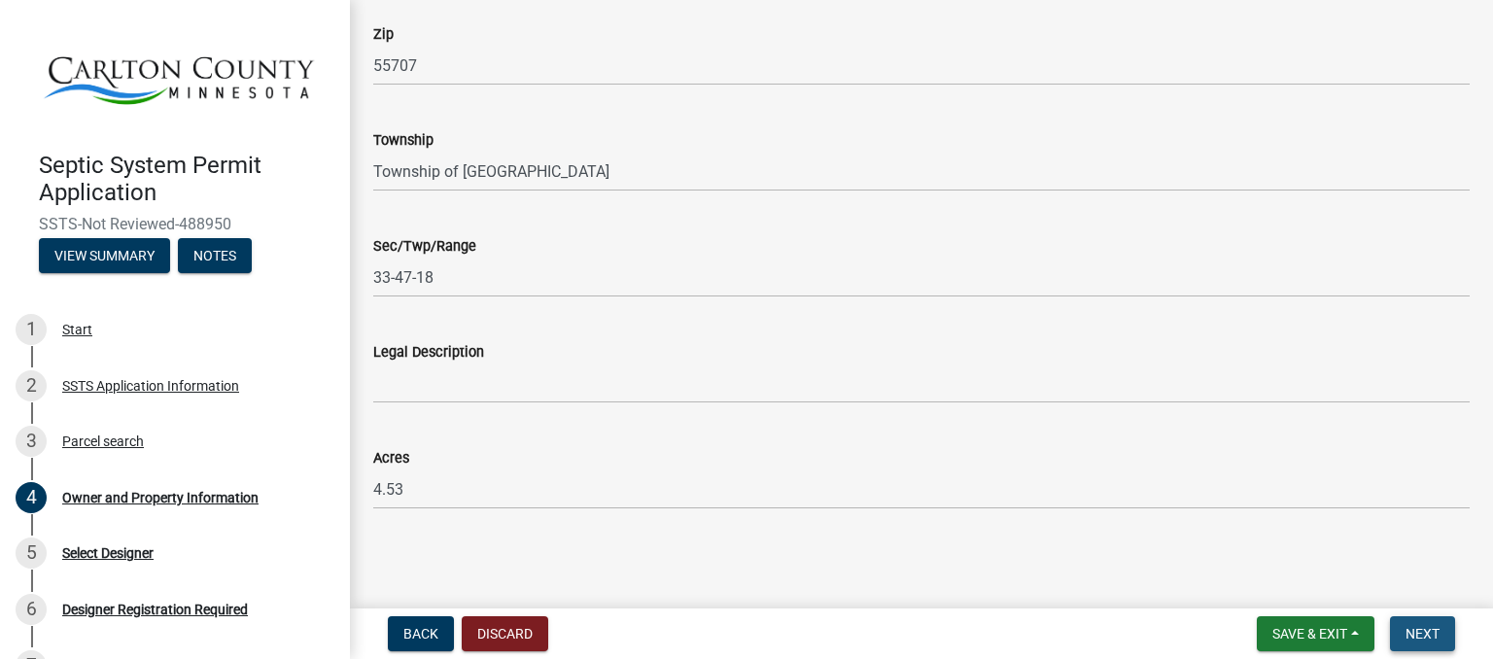
click at [1437, 629] on span "Next" at bounding box center [1423, 634] width 34 height 16
click at [1427, 630] on span "Next" at bounding box center [1423, 634] width 34 height 16
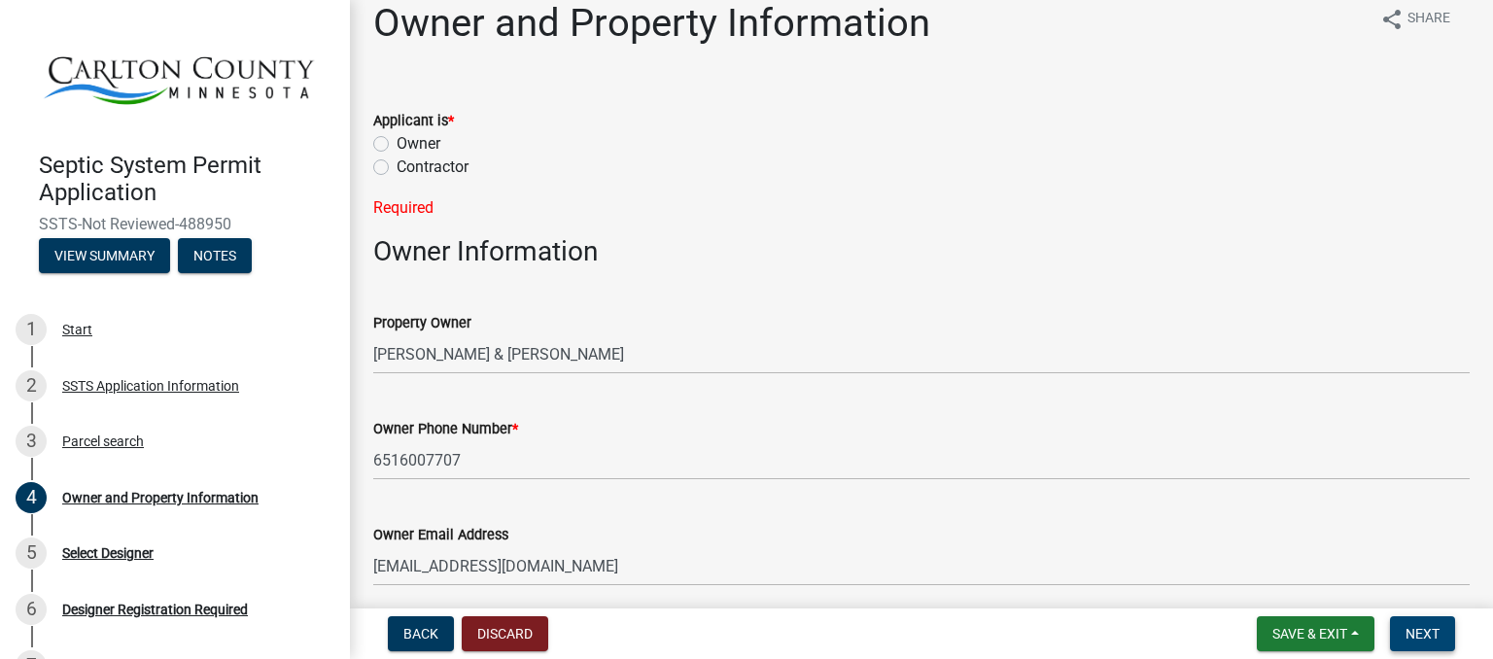
scroll to position [19, 0]
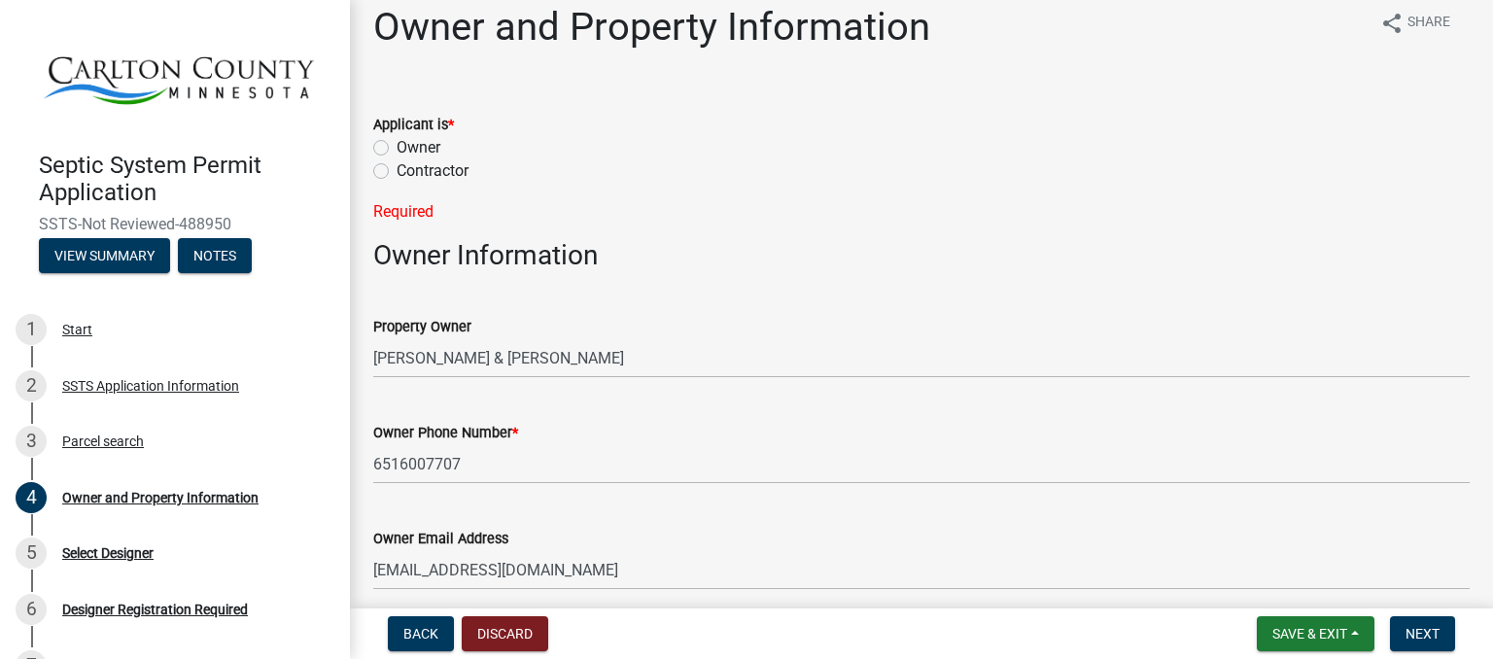
click at [397, 145] on label "Owner" at bounding box center [419, 147] width 44 height 23
click at [397, 145] on input "Owner" at bounding box center [403, 142] width 13 height 13
radio input "true"
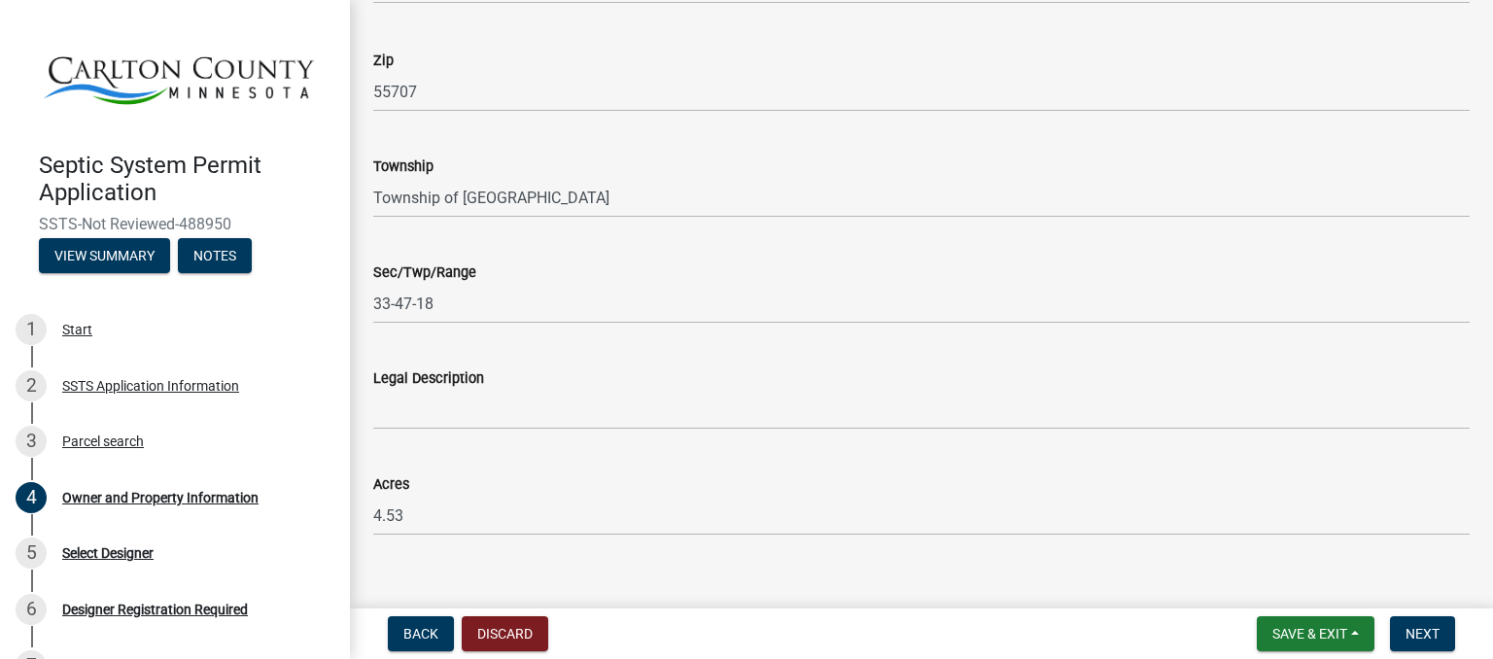
scroll to position [1489, 0]
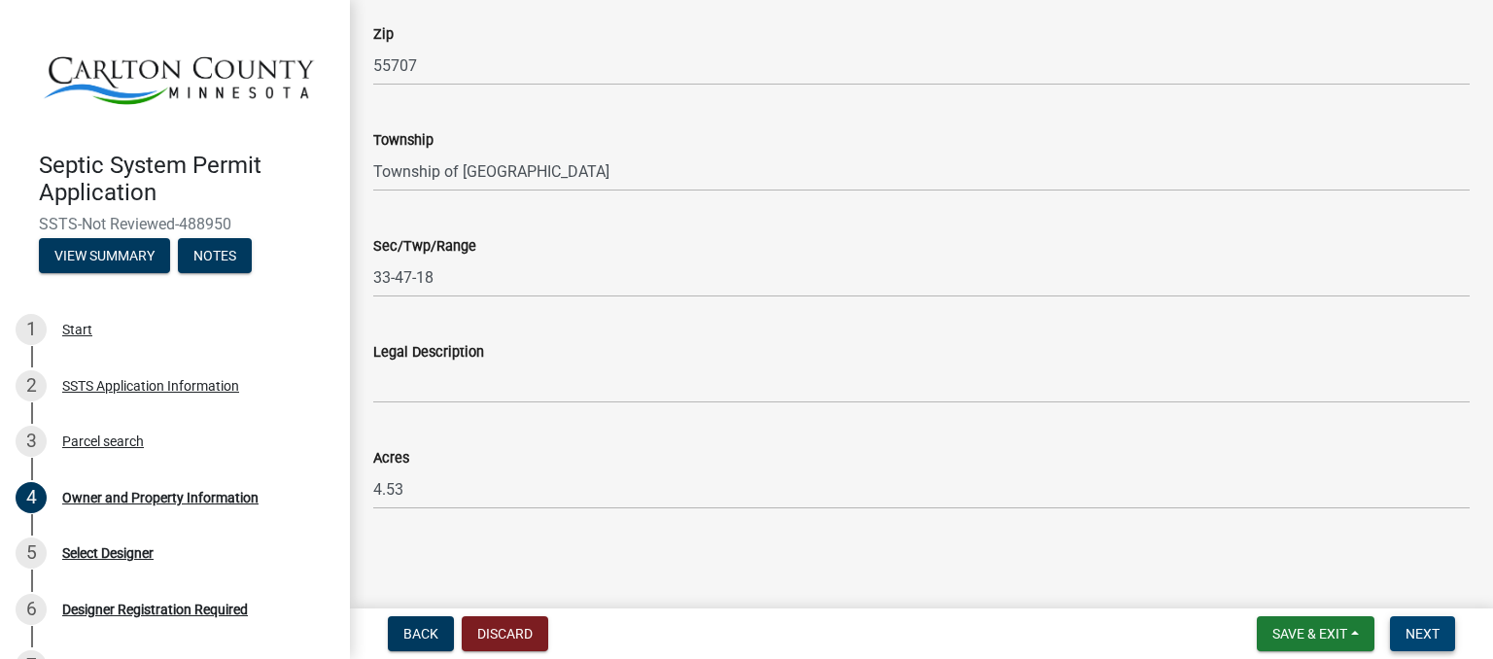
click at [1435, 628] on span "Next" at bounding box center [1423, 634] width 34 height 16
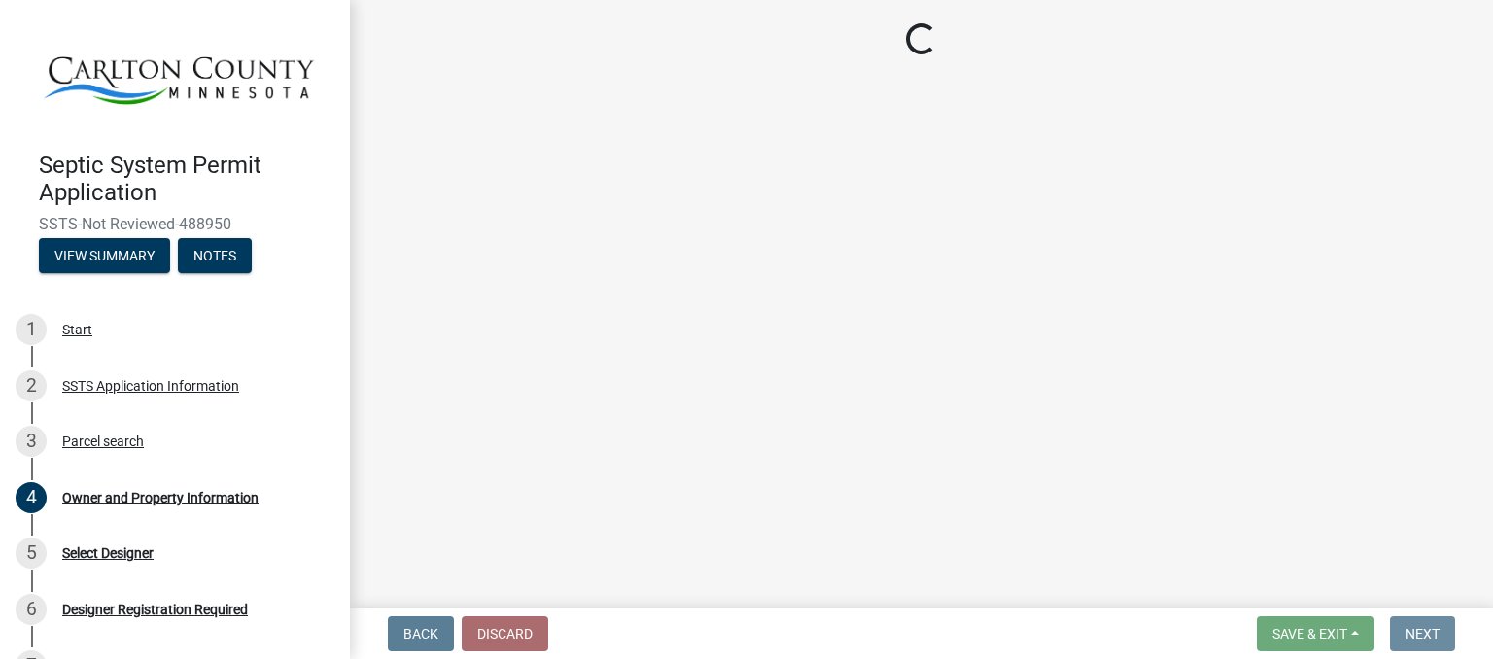
scroll to position [0, 0]
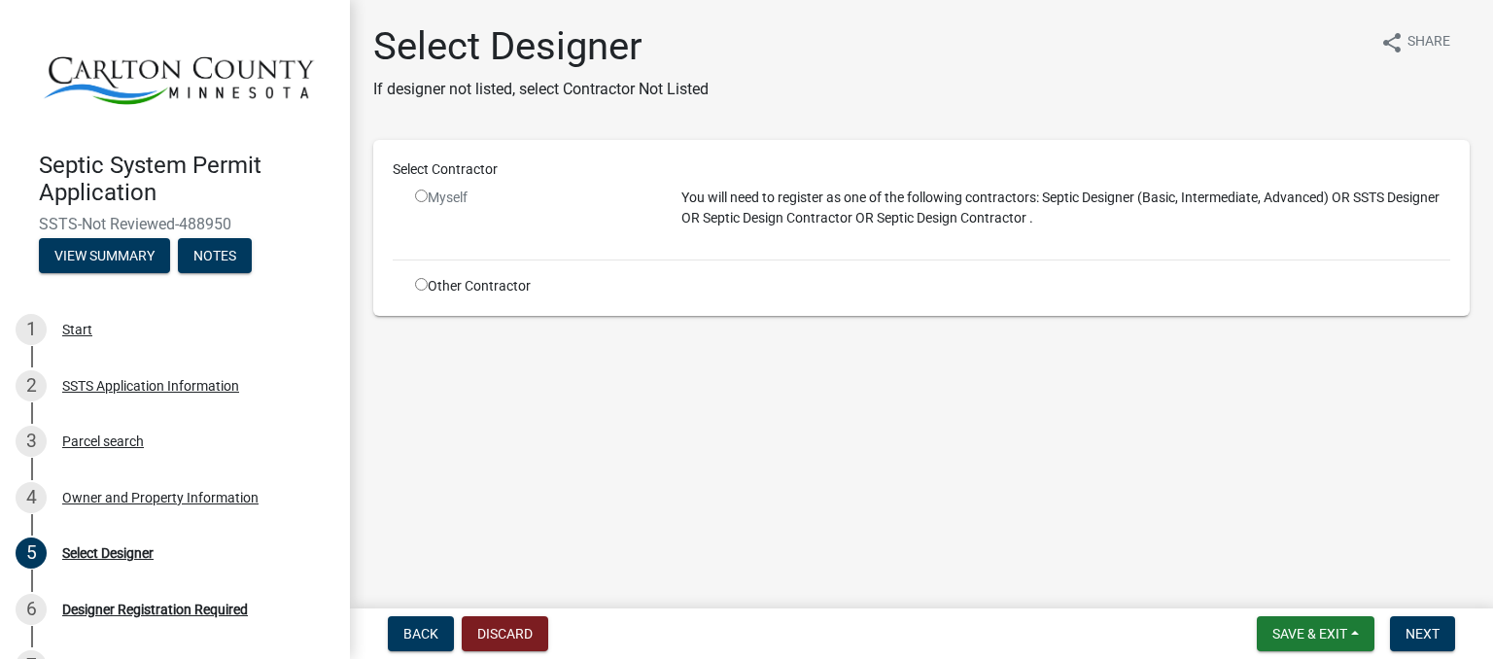
click at [422, 283] on input "radio" at bounding box center [421, 284] width 13 height 13
radio input "true"
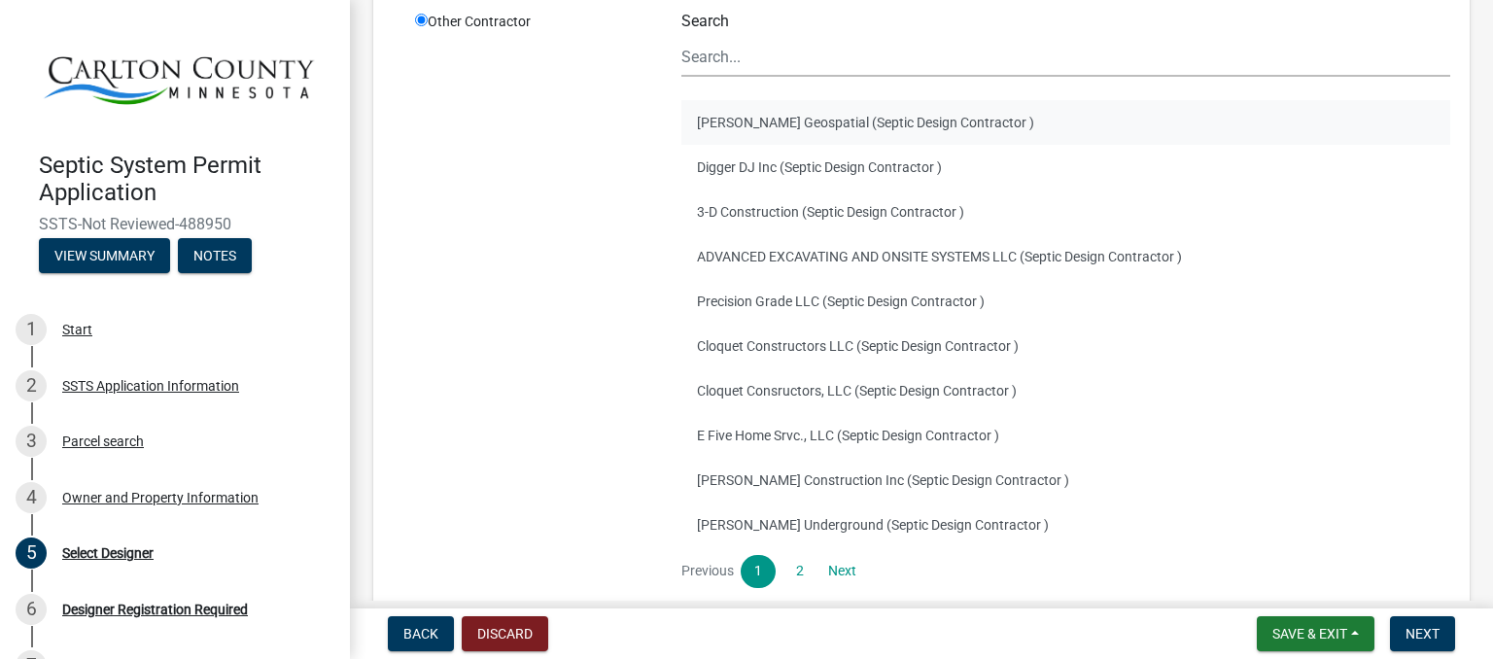
scroll to position [294, 0]
click at [832, 576] on link "Next" at bounding box center [842, 569] width 35 height 33
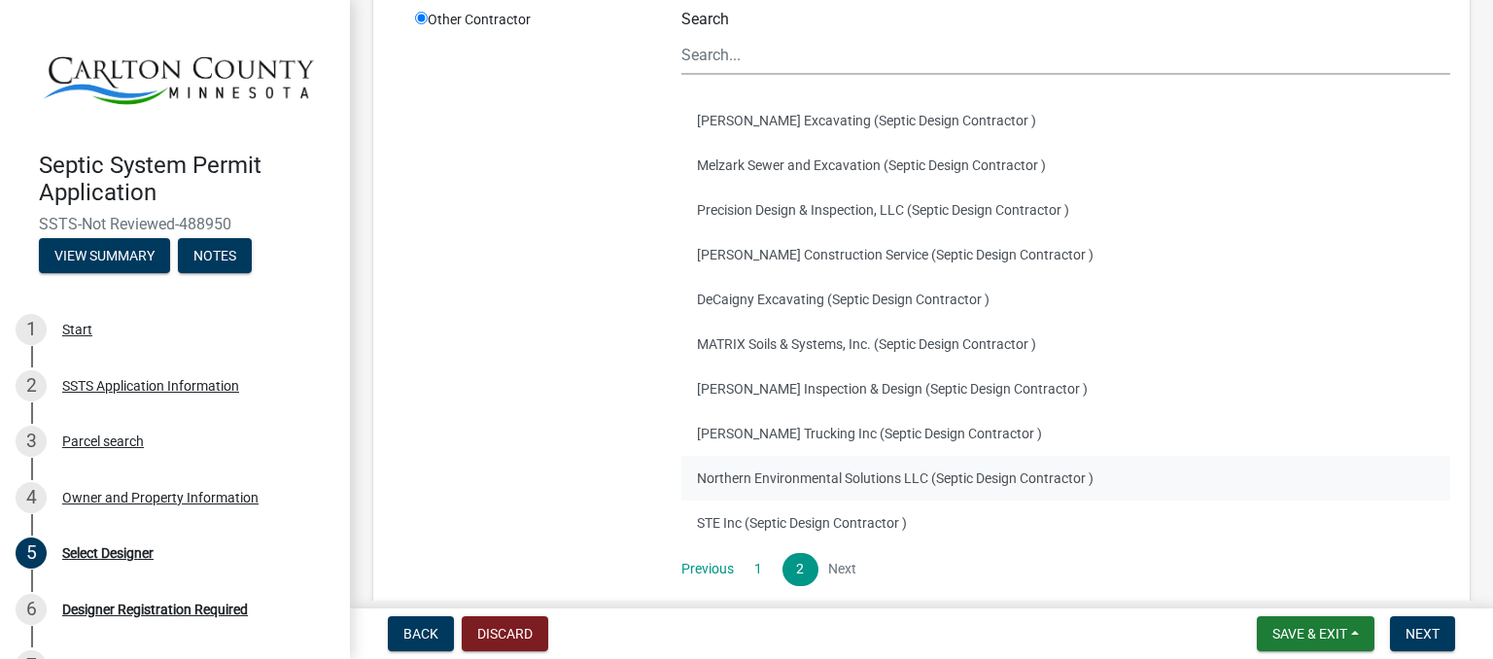
click at [856, 471] on button "Northern Environmental Solutions LLC (Septic Design Contractor )" at bounding box center [1065, 478] width 769 height 45
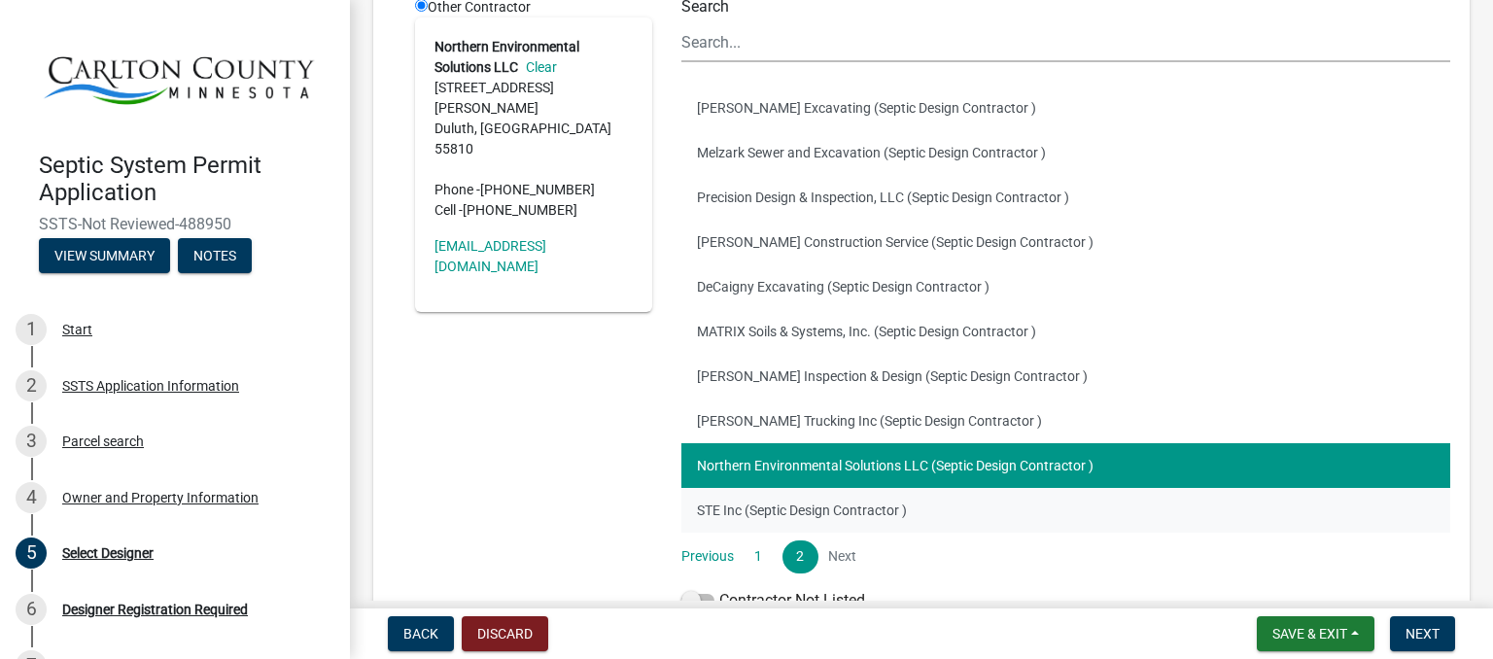
scroll to position [309, 0]
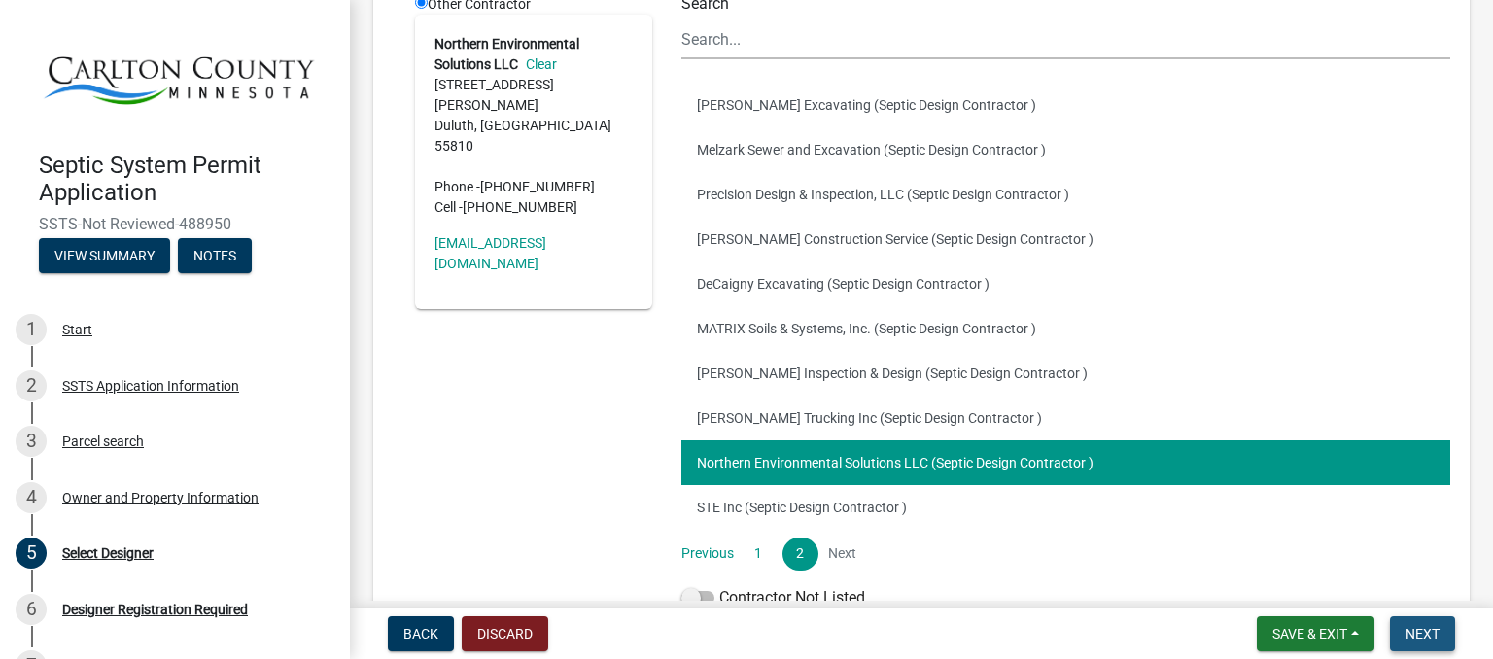
click at [1411, 628] on span "Next" at bounding box center [1423, 634] width 34 height 16
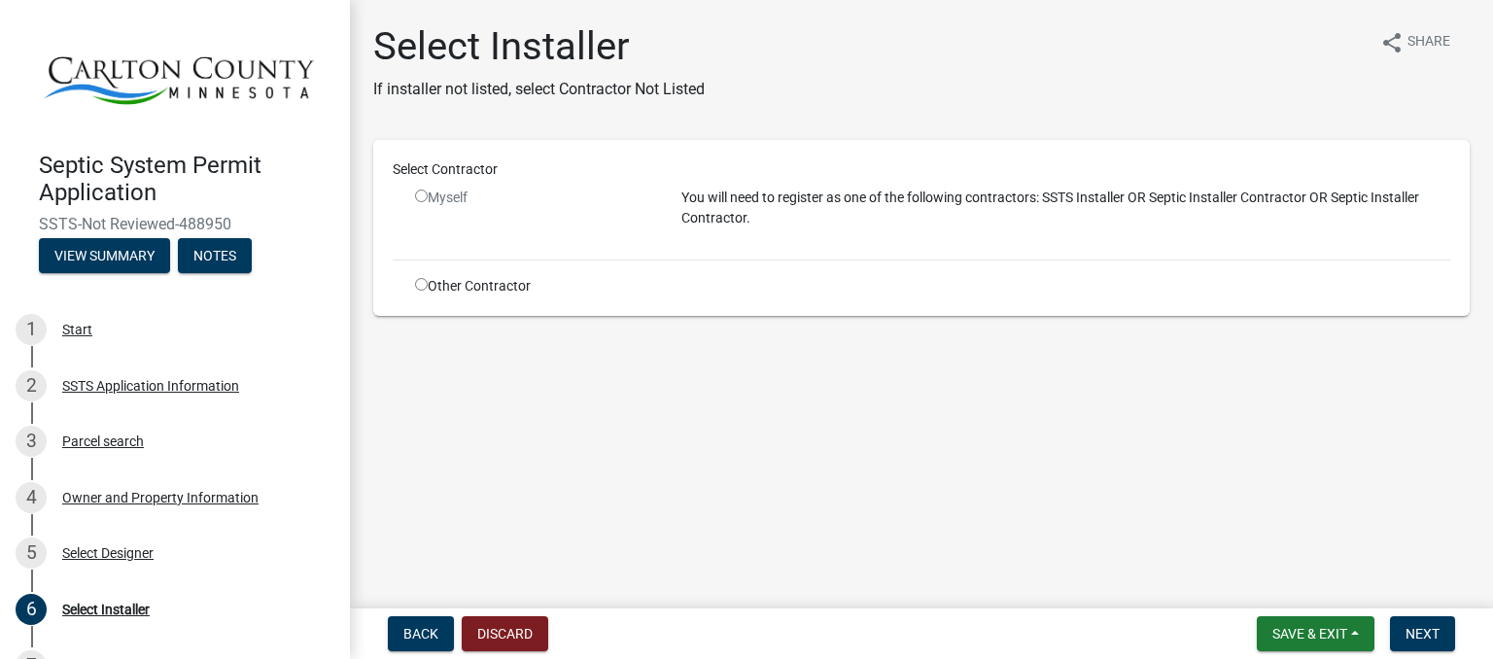
click at [1006, 509] on main "Select Installer If installer not listed, select Contractor Not Listed share Sh…" at bounding box center [921, 300] width 1143 height 601
click at [426, 281] on input "radio" at bounding box center [421, 284] width 13 height 13
radio input "true"
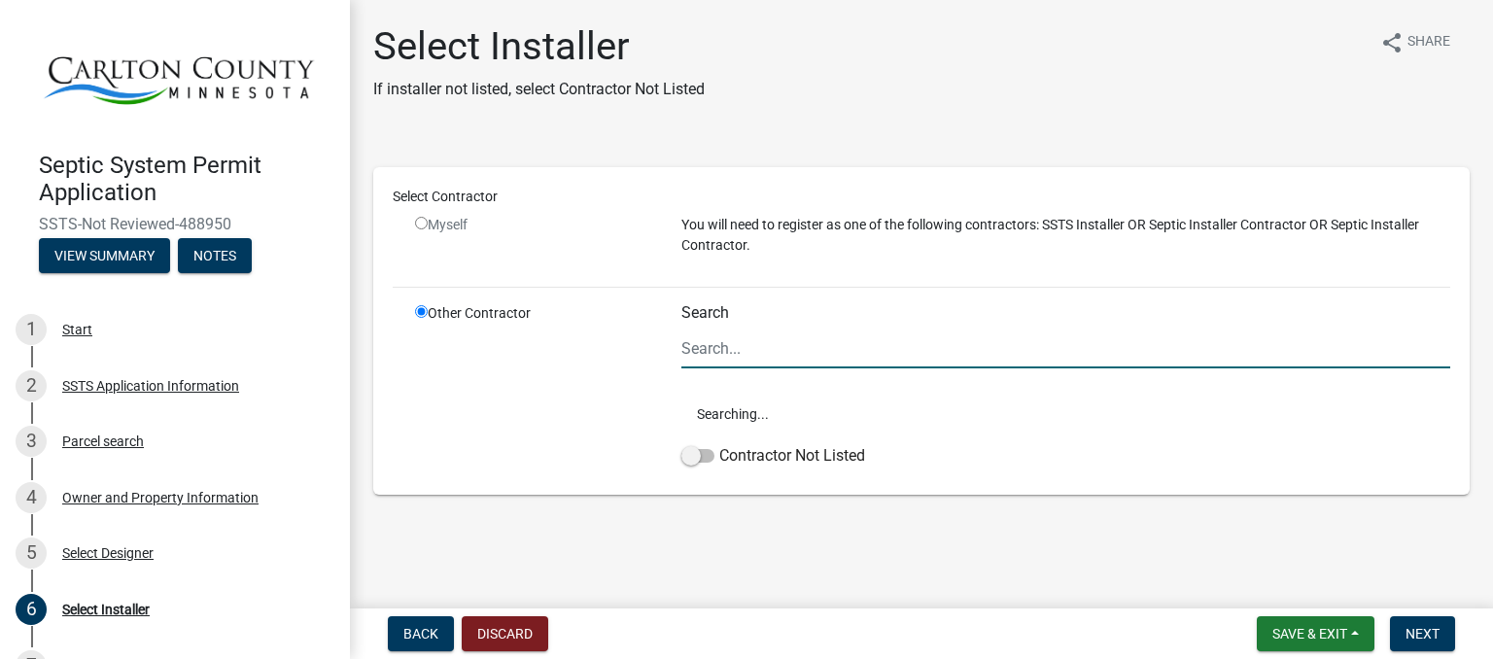
click at [759, 349] on input "Search" at bounding box center [1065, 349] width 769 height 40
type input "s"
type input "S"
click at [733, 398] on span "Searching..." at bounding box center [1065, 414] width 769 height 45
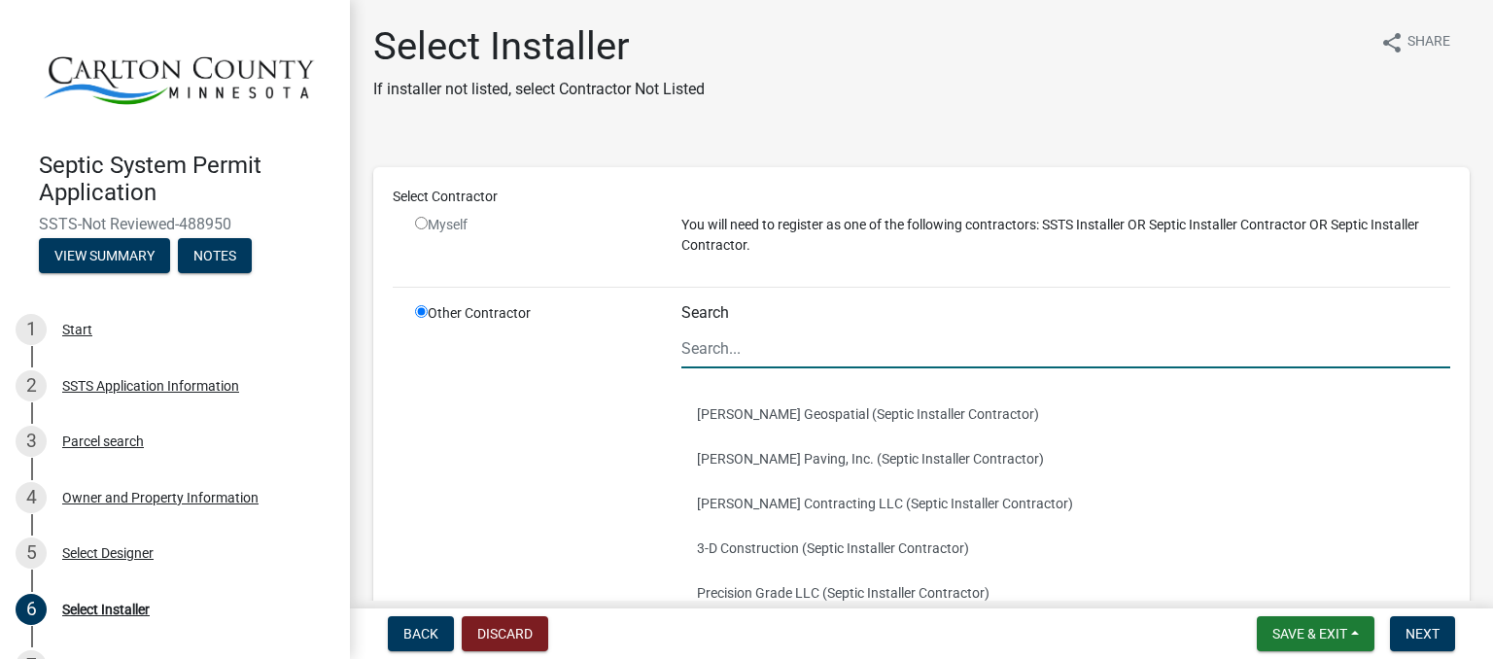
click at [746, 346] on input "Search" at bounding box center [1065, 349] width 769 height 40
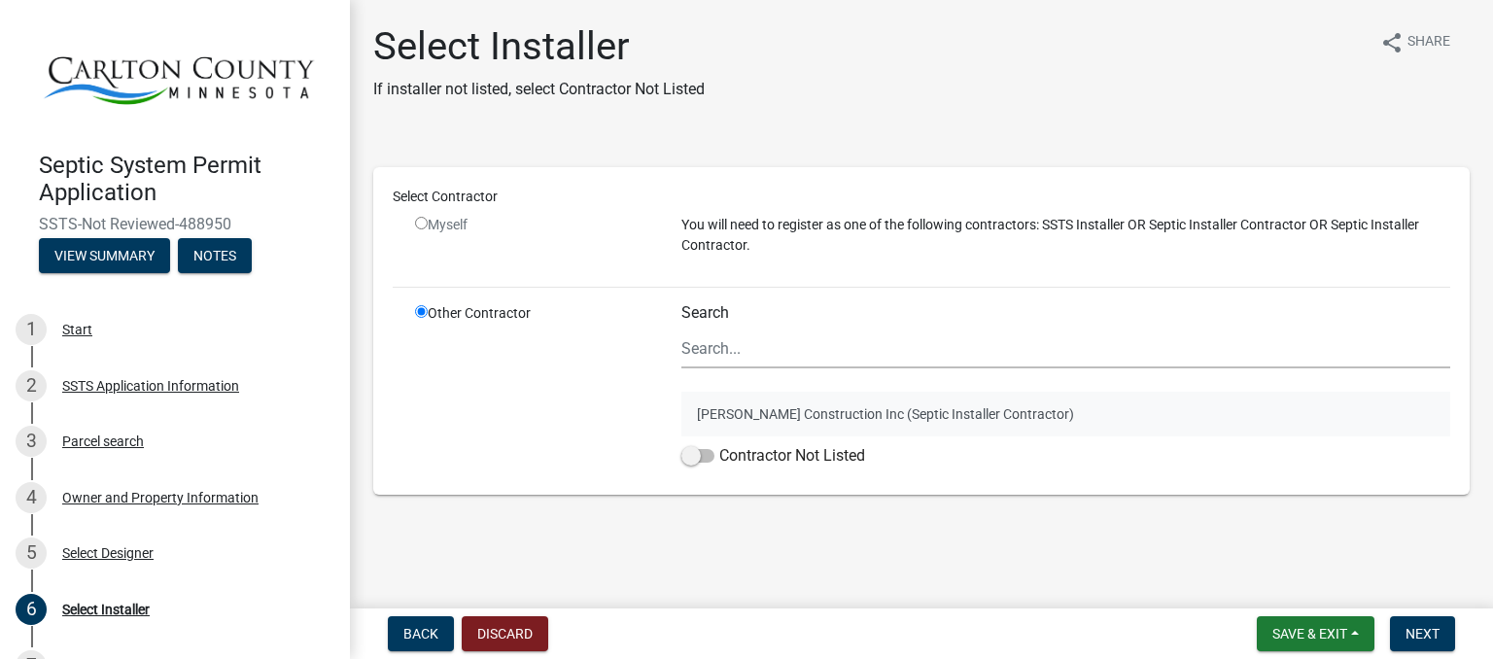
click at [859, 417] on button "Sandberg Construction Inc (Septic Installer Contractor)" at bounding box center [1065, 414] width 769 height 45
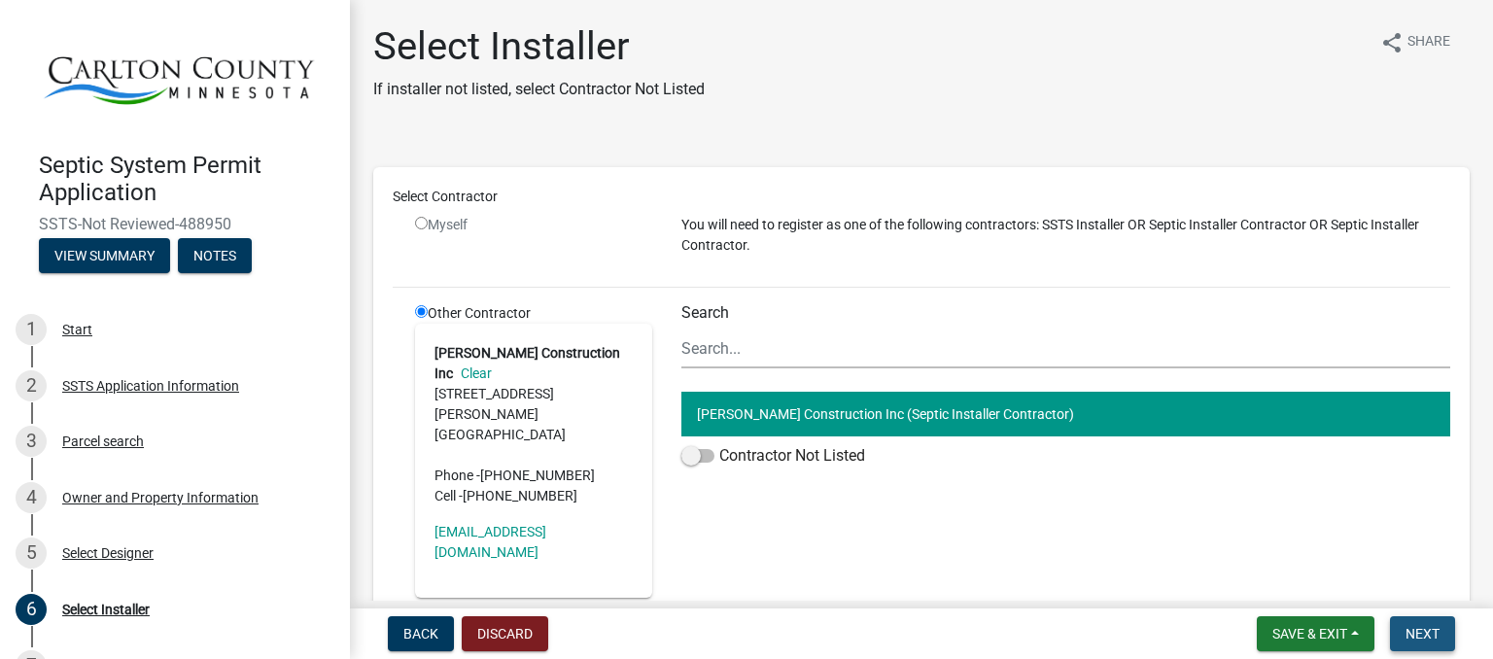
click at [1416, 619] on button "Next" at bounding box center [1422, 633] width 65 height 35
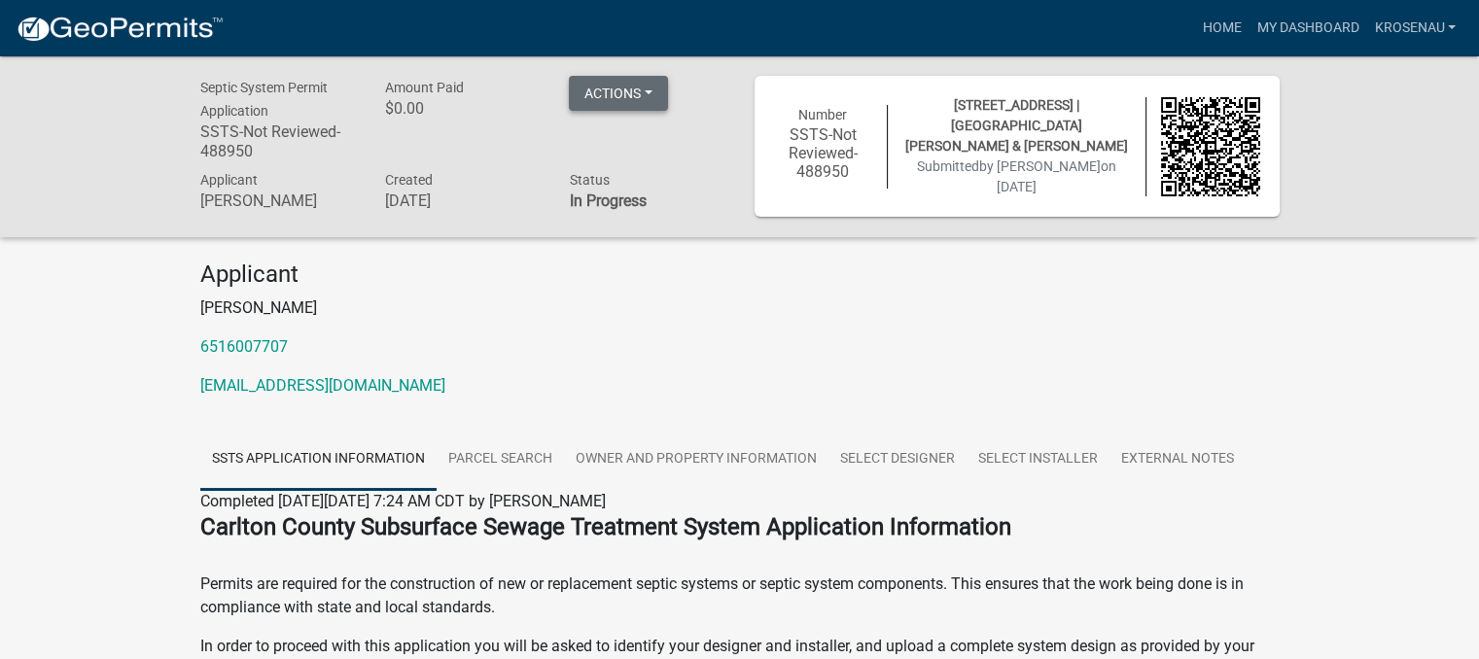
click at [656, 90] on button "Actions" at bounding box center [618, 93] width 99 height 35
click at [735, 325] on div "Applicant Jamie 6516007707 Jamierosenau@gmail.com" at bounding box center [740, 337] width 1108 height 153
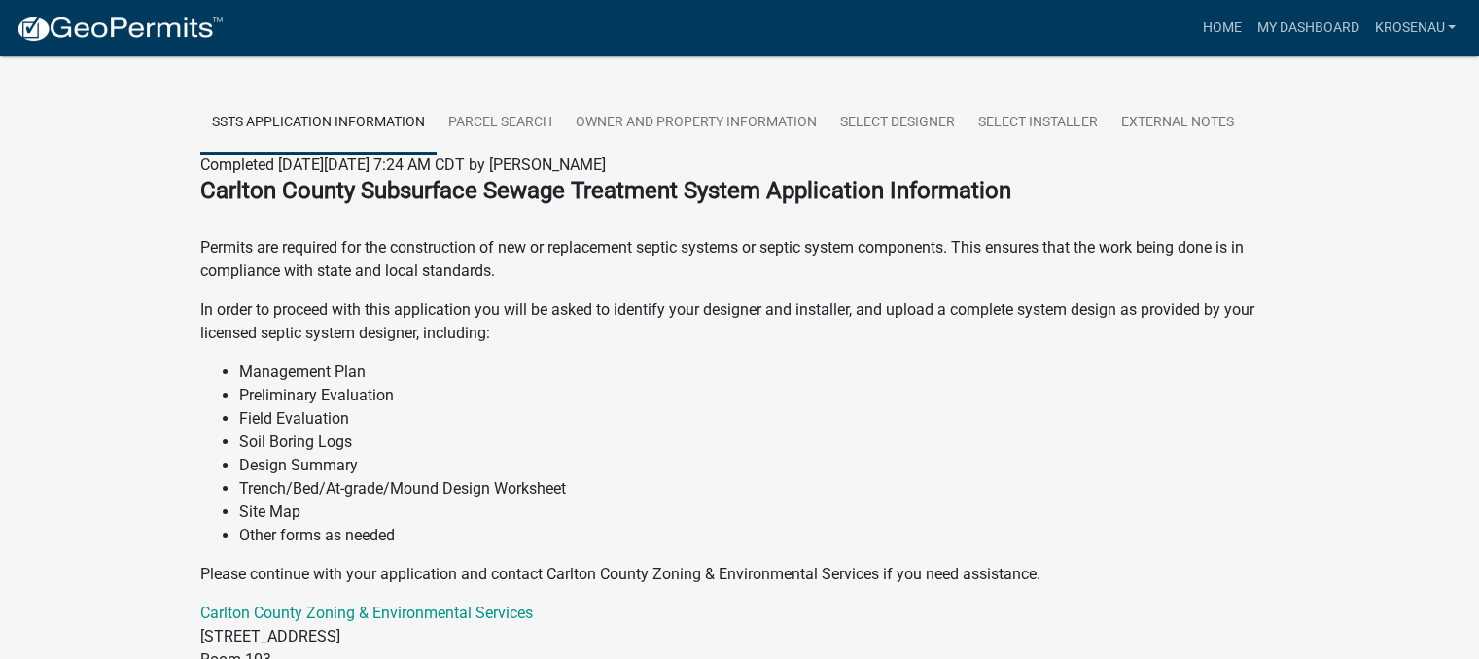
scroll to position [337, 0]
click at [709, 390] on li "Preliminary Evaluation" at bounding box center [759, 394] width 1040 height 23
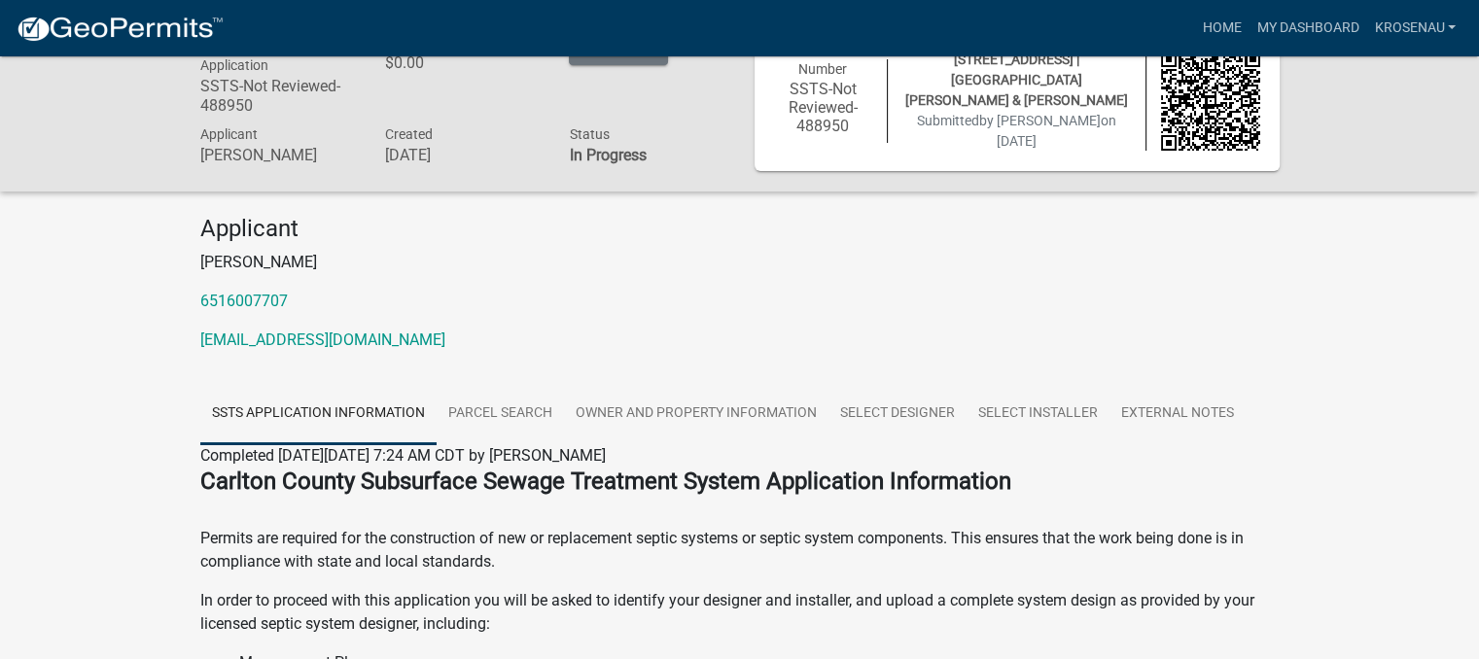
scroll to position [47, 0]
click at [898, 411] on link "Select Designer" at bounding box center [897, 413] width 138 height 62
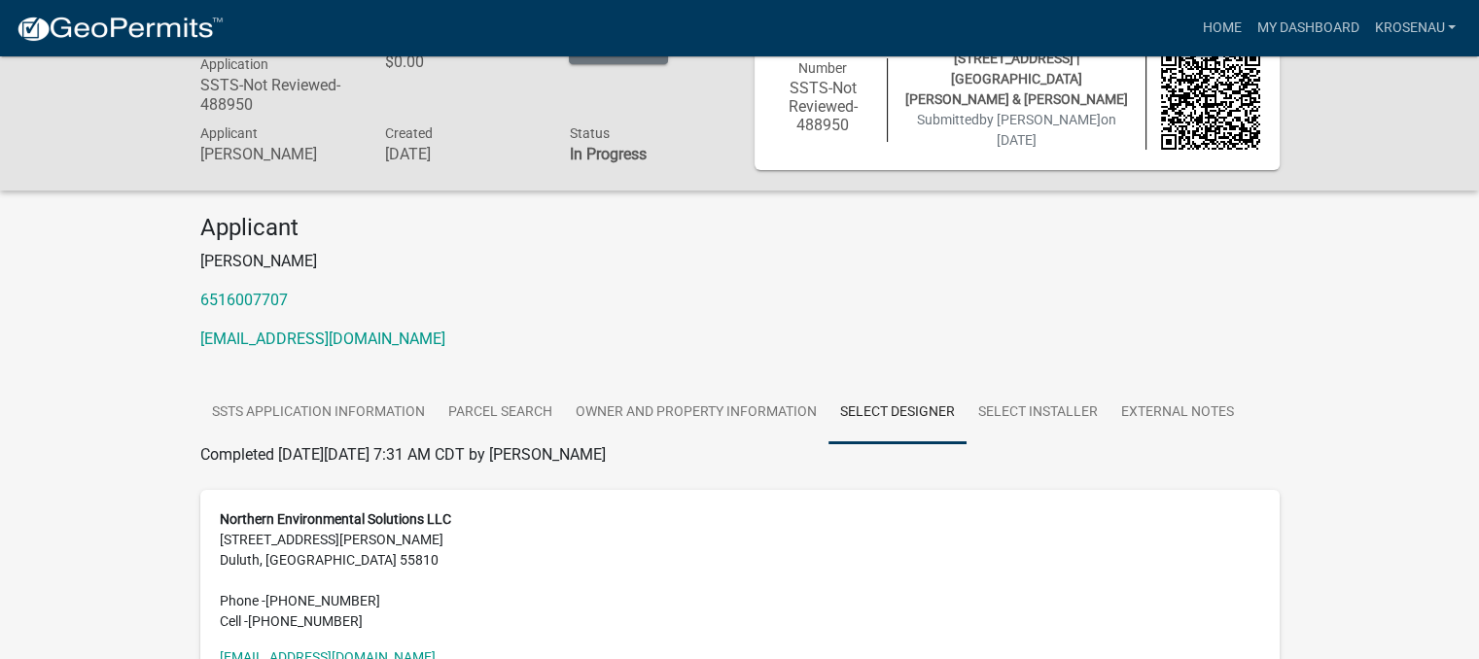
scroll to position [172, 0]
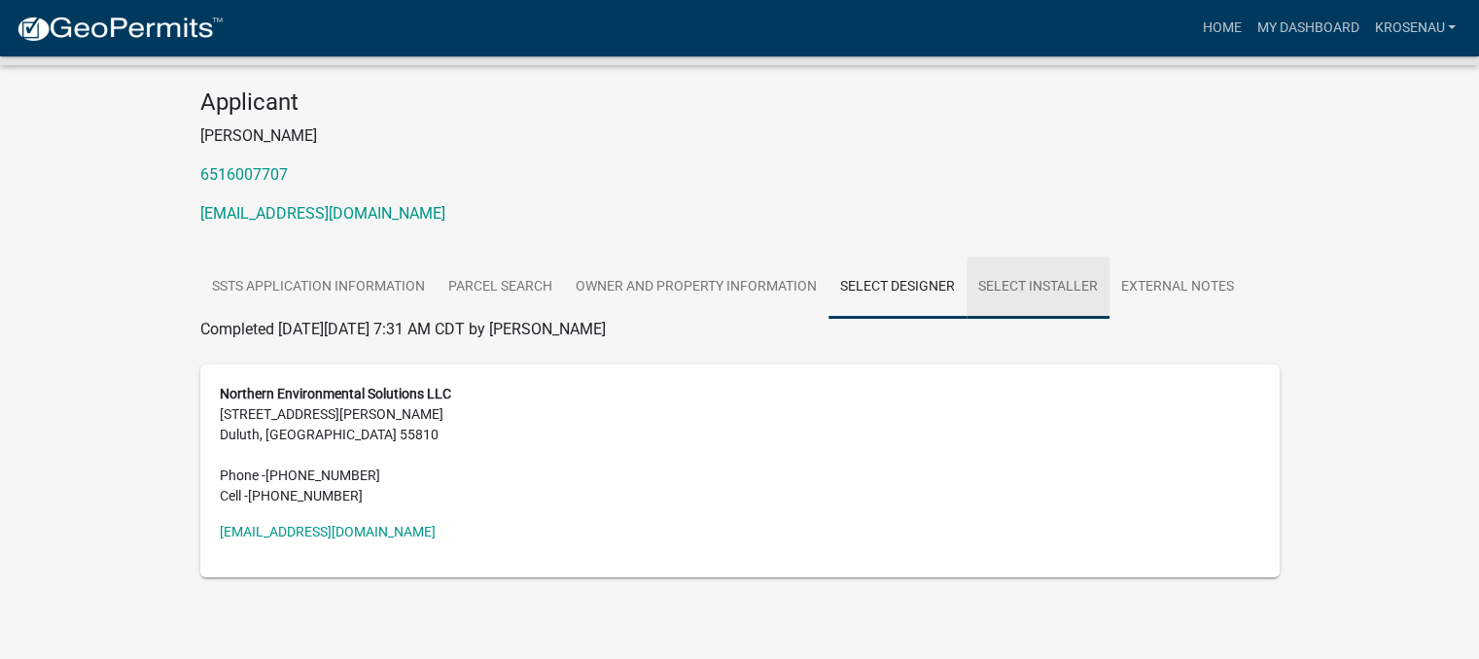
click at [995, 286] on link "Select Installer" at bounding box center [1037, 288] width 143 height 62
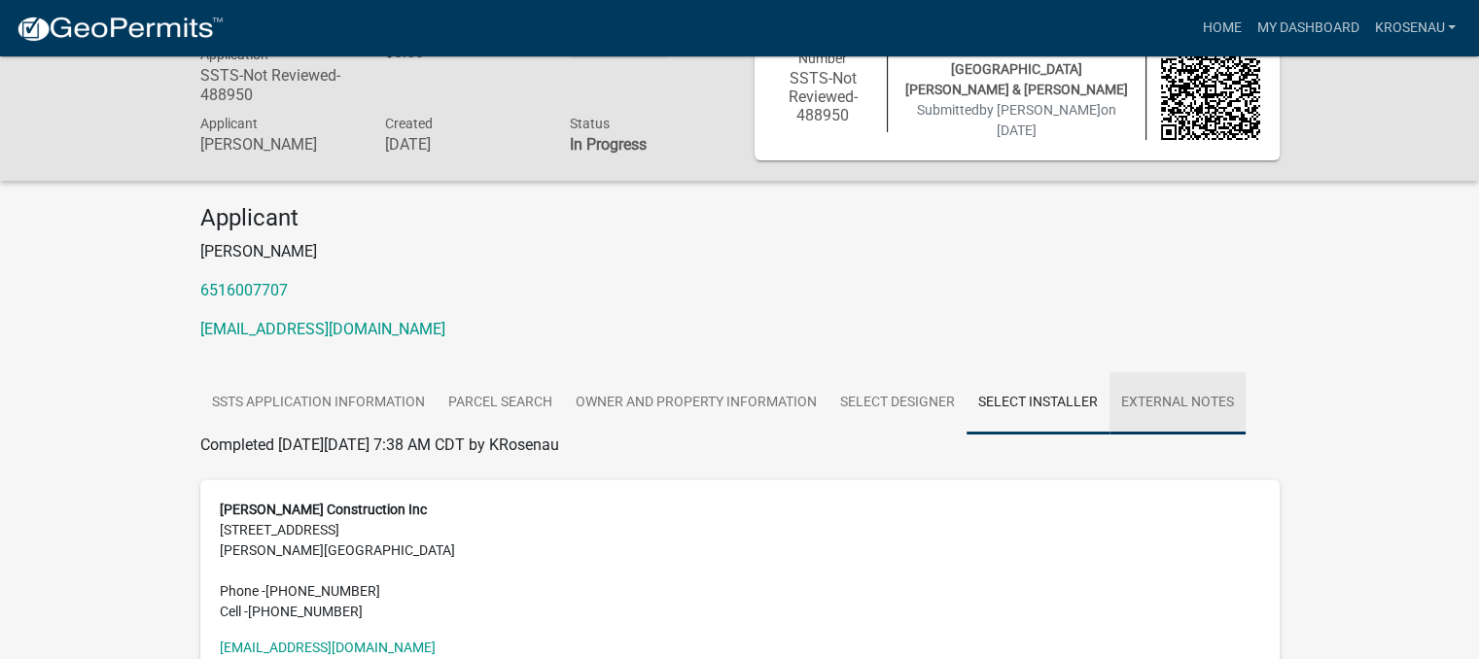
click at [1162, 390] on link "External Notes" at bounding box center [1177, 403] width 136 height 62
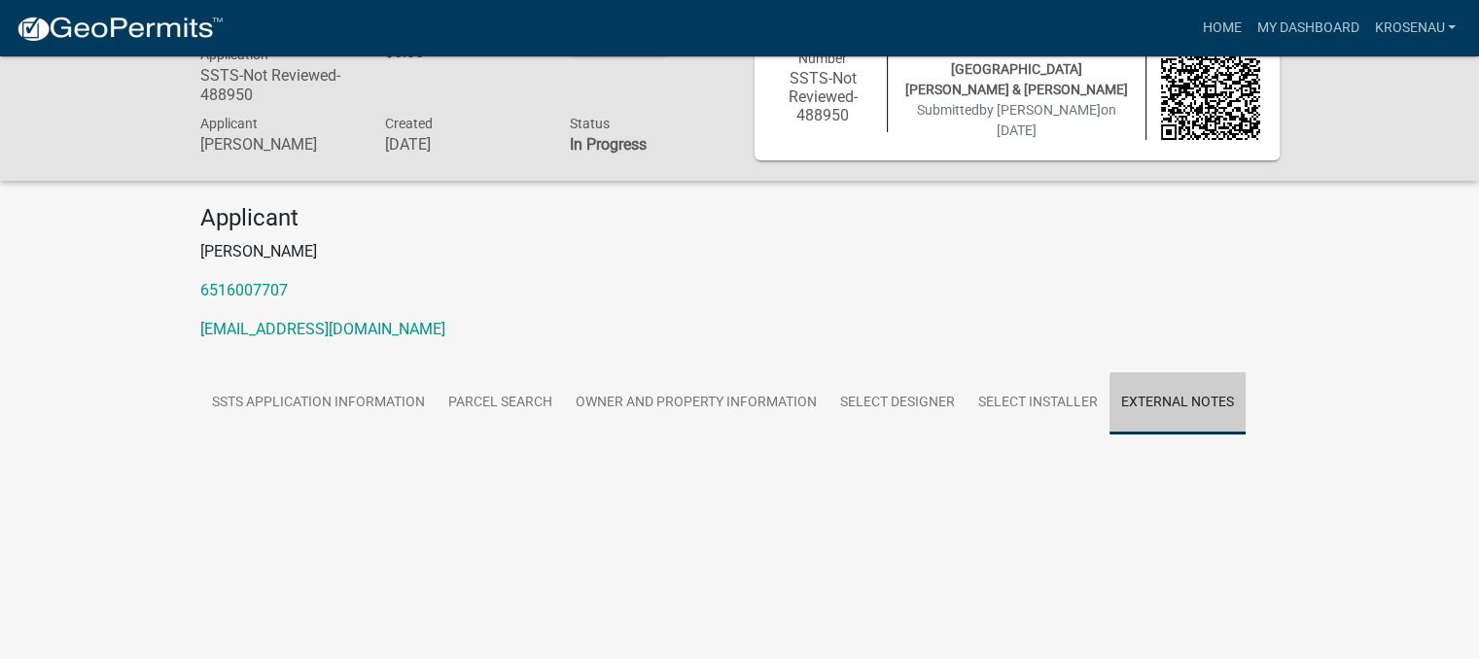
click at [1162, 390] on link "External Notes" at bounding box center [1177, 403] width 136 height 62
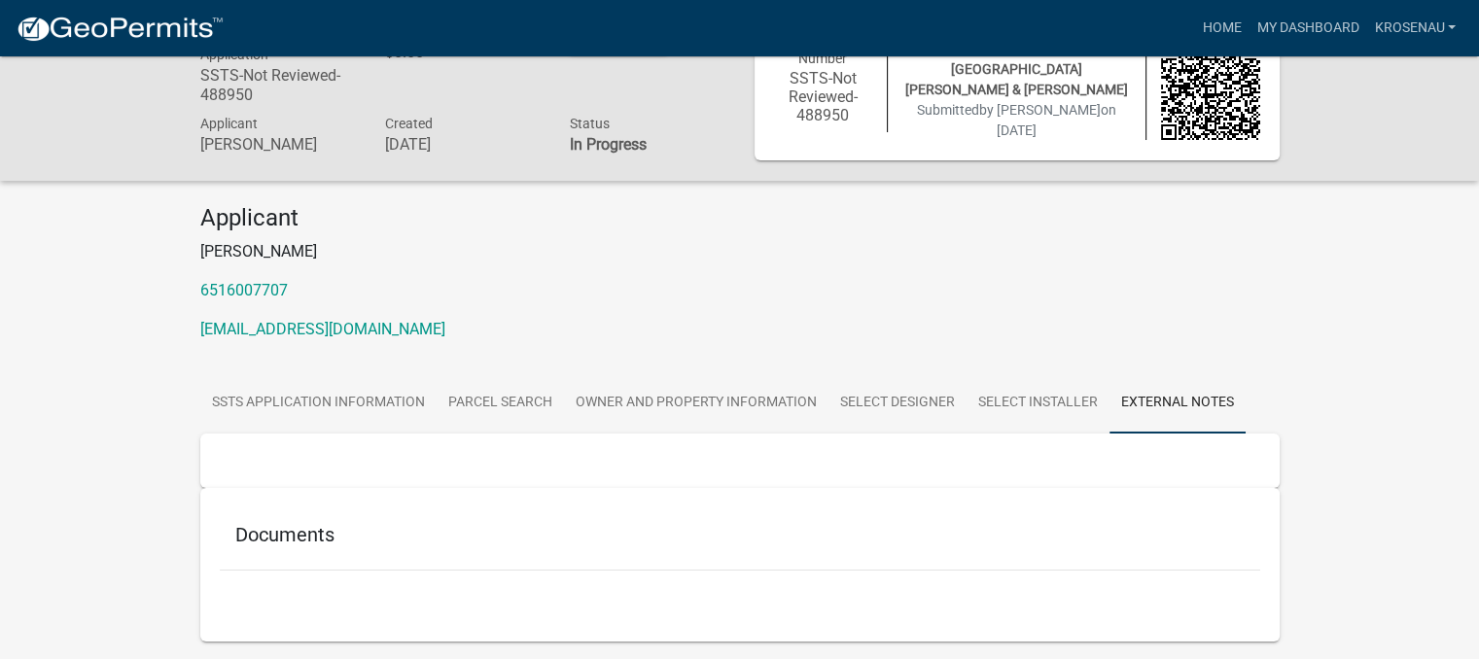
scroll to position [121, 0]
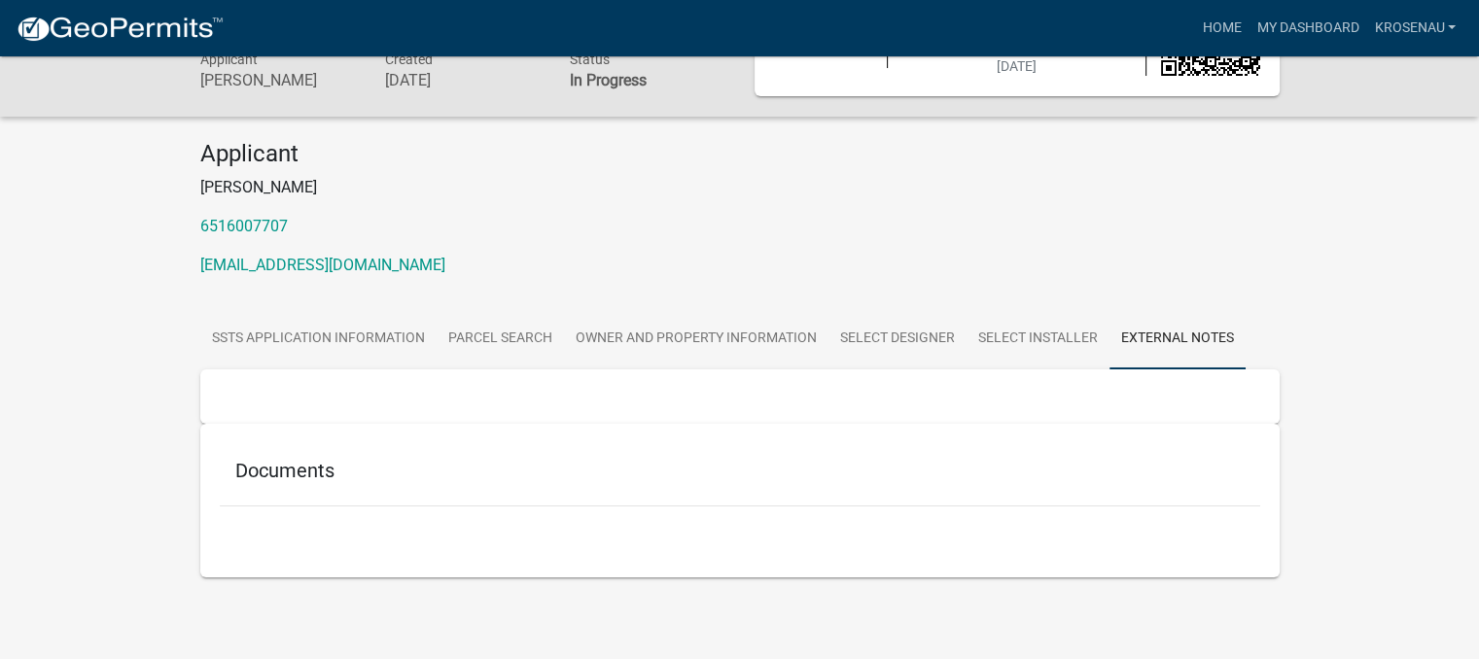
click at [258, 481] on h5 "Documents" at bounding box center [739, 470] width 1009 height 23
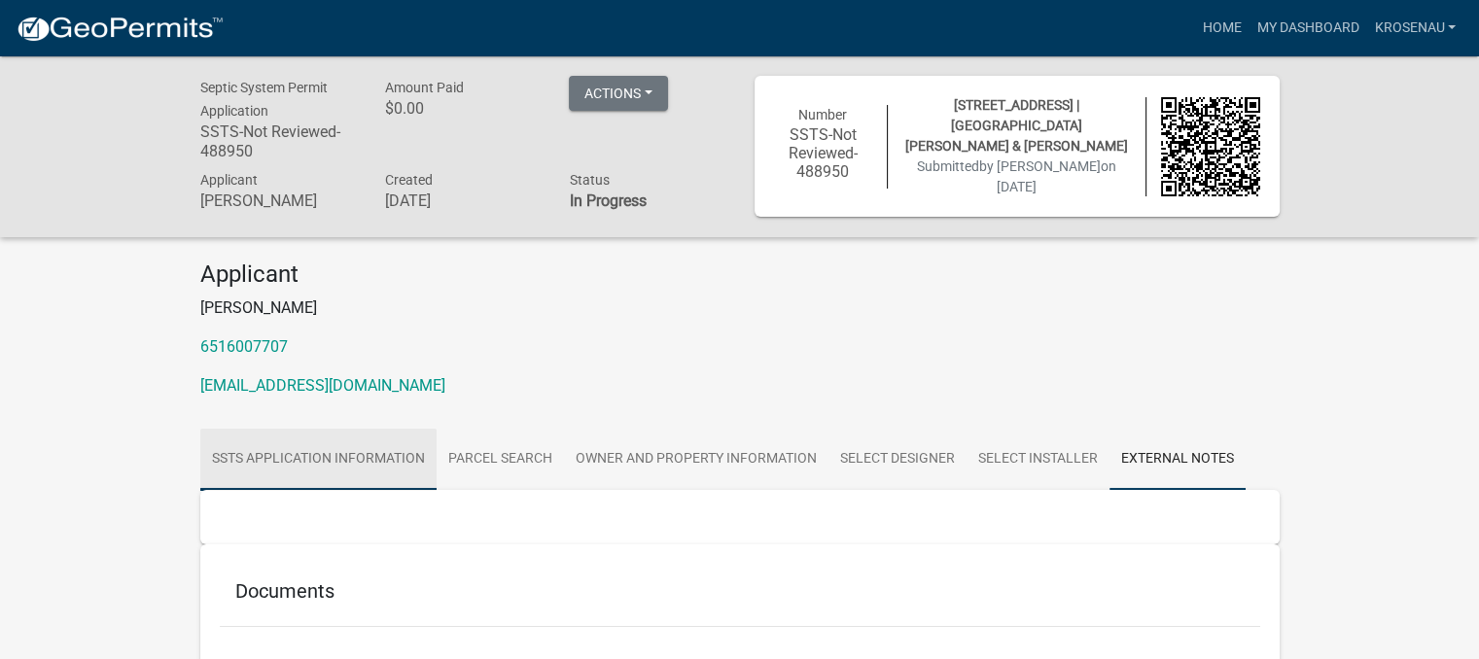
click at [295, 452] on link "SSTS Application Information" at bounding box center [318, 460] width 236 height 62
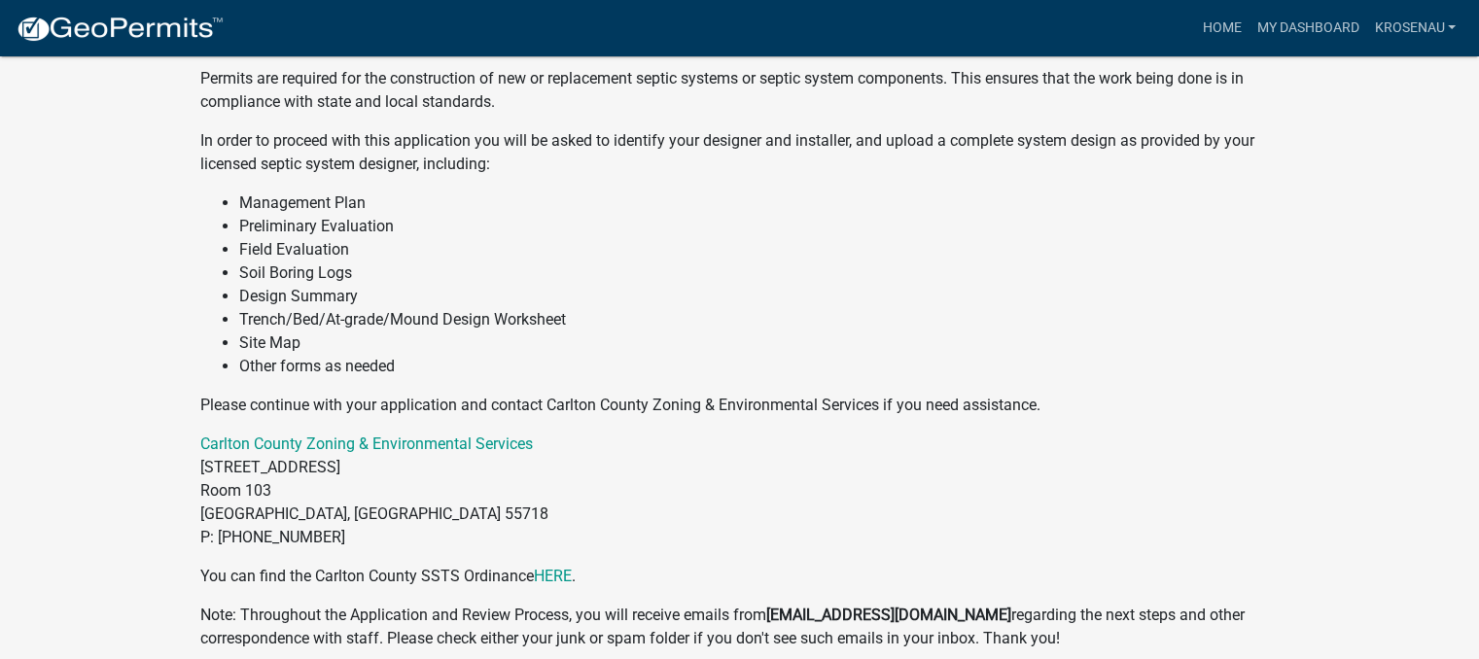
scroll to position [502, 0]
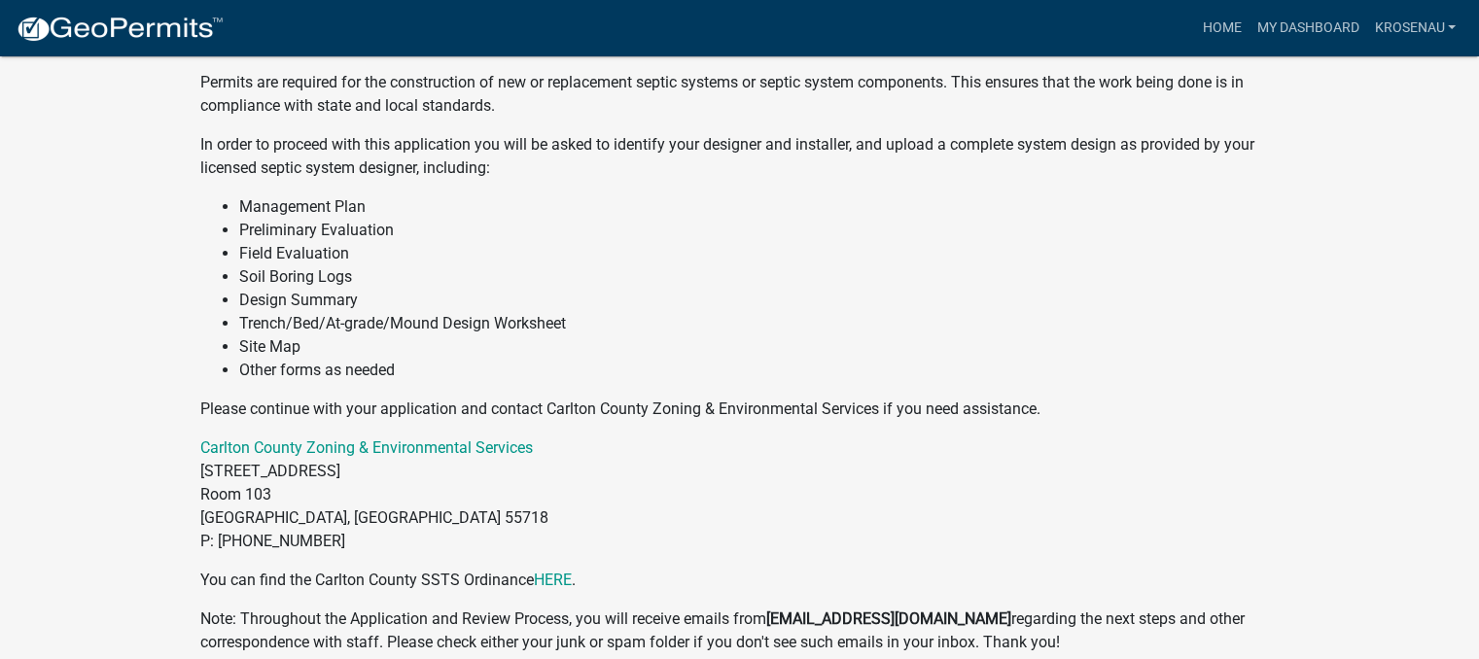
click at [557, 524] on p "Carlton County Zoning & Environmental Services 301 Walnut Avenue Room 103 Carlt…" at bounding box center [739, 494] width 1079 height 117
click at [558, 524] on p "Carlton County Zoning & Environmental Services 301 Walnut Avenue Room 103 Carlt…" at bounding box center [739, 494] width 1079 height 117
click at [556, 526] on p "Carlton County Zoning & Environmental Services 301 Walnut Avenue Room 103 Carlt…" at bounding box center [739, 494] width 1079 height 117
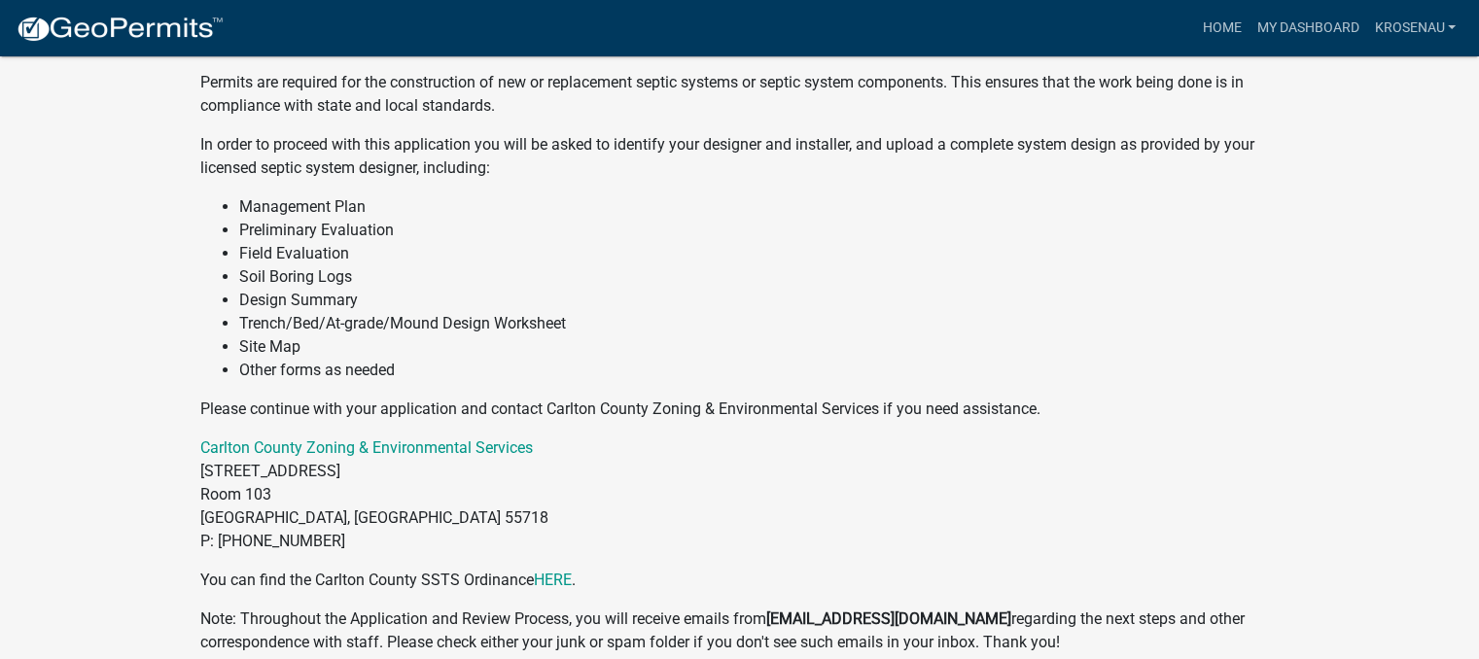
click at [555, 526] on p "Carlton County Zoning & Environmental Services 301 Walnut Avenue Room 103 Carlt…" at bounding box center [739, 494] width 1079 height 117
